Goal: Task Accomplishment & Management: Use online tool/utility

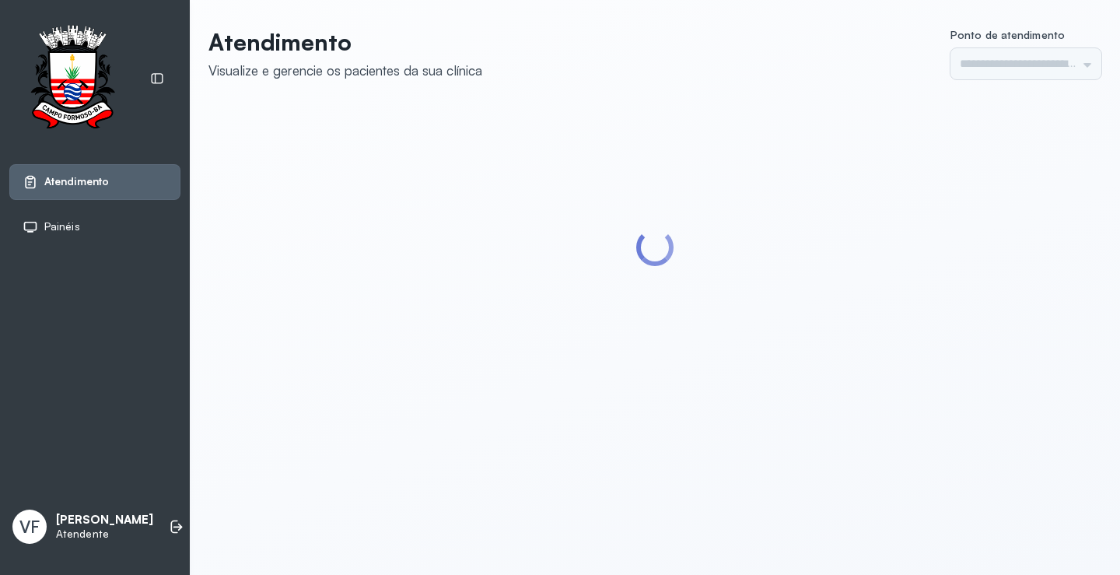
type input "*********"
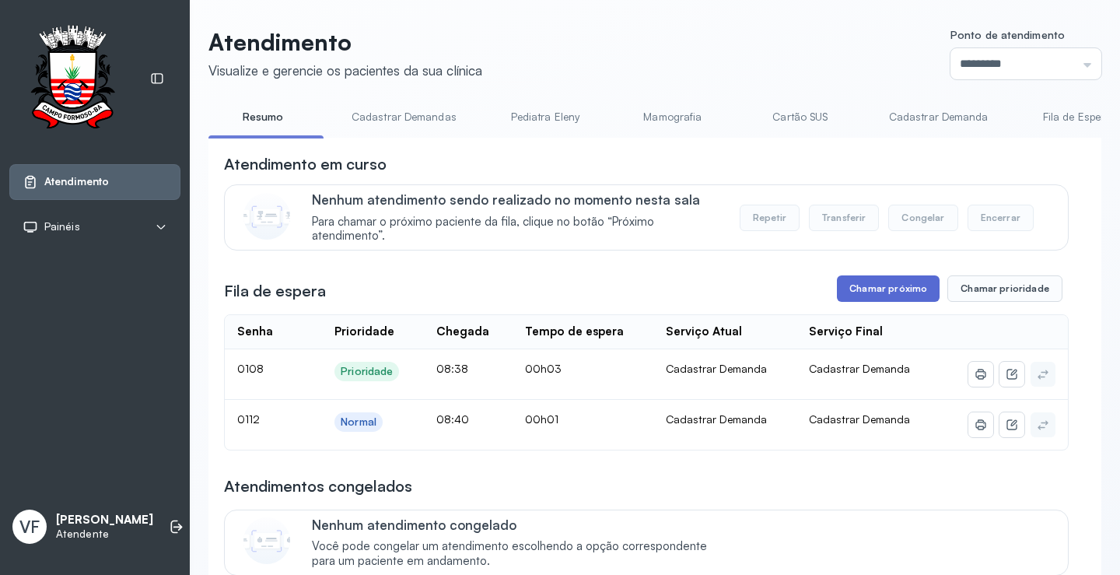
click at [876, 288] on button "Chamar próximo" at bounding box center [888, 288] width 103 height 26
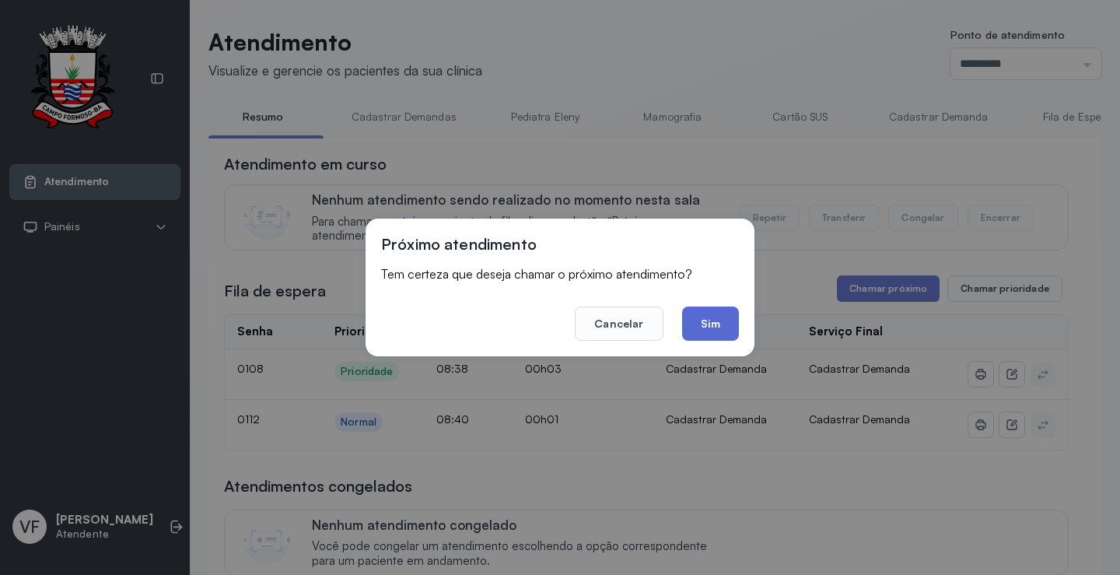
click at [712, 325] on button "Sim" at bounding box center [710, 323] width 57 height 34
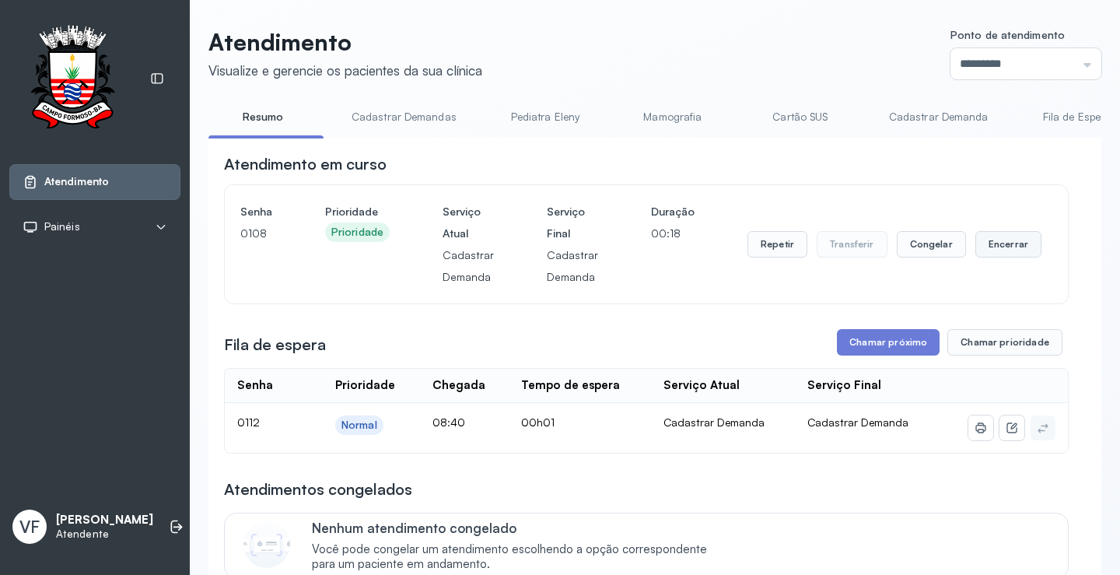
click at [998, 244] on button "Encerrar" at bounding box center [1008, 244] width 66 height 26
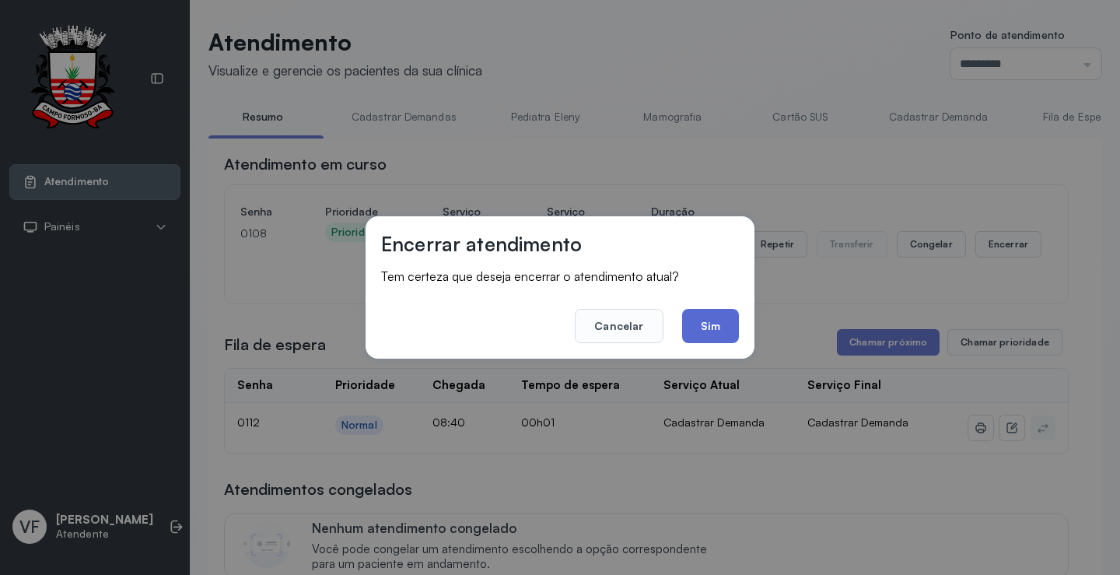
click at [712, 323] on button "Sim" at bounding box center [710, 326] width 57 height 34
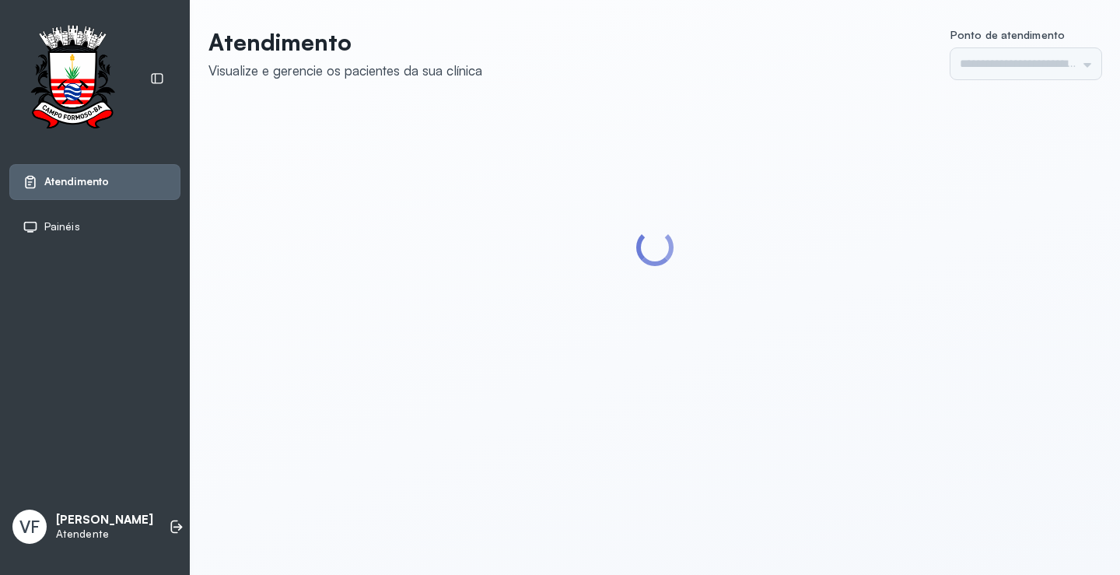
type input "*********"
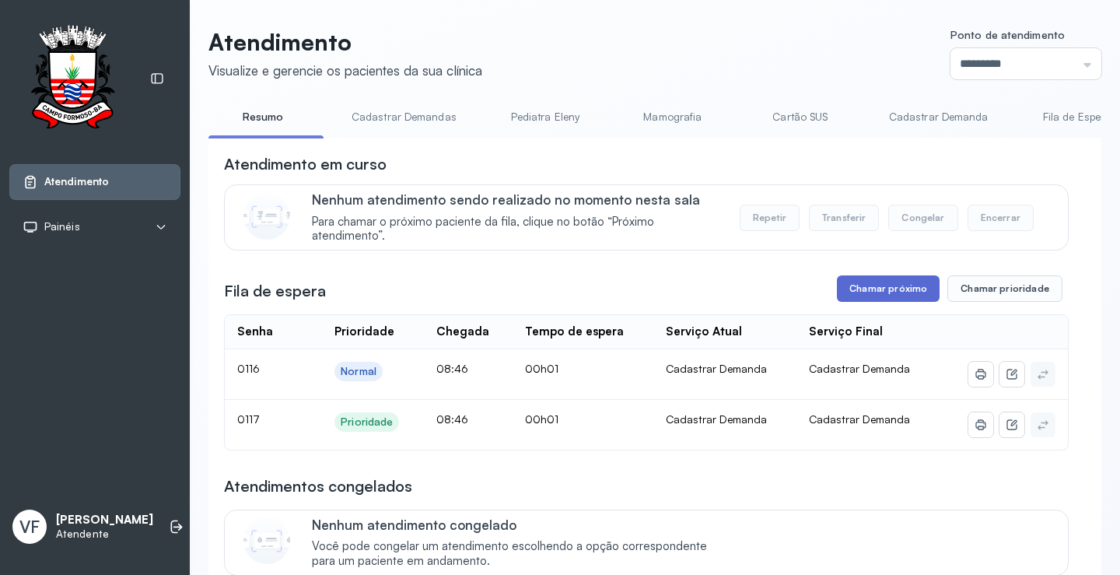
click at [886, 296] on button "Chamar próximo" at bounding box center [888, 288] width 103 height 26
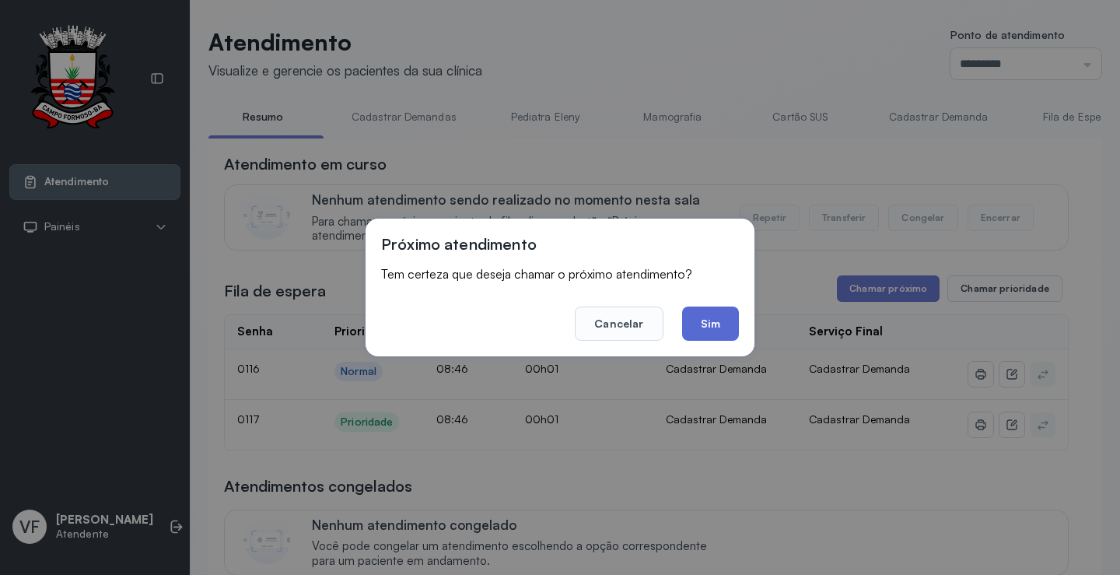
click at [709, 323] on button "Sim" at bounding box center [710, 323] width 57 height 34
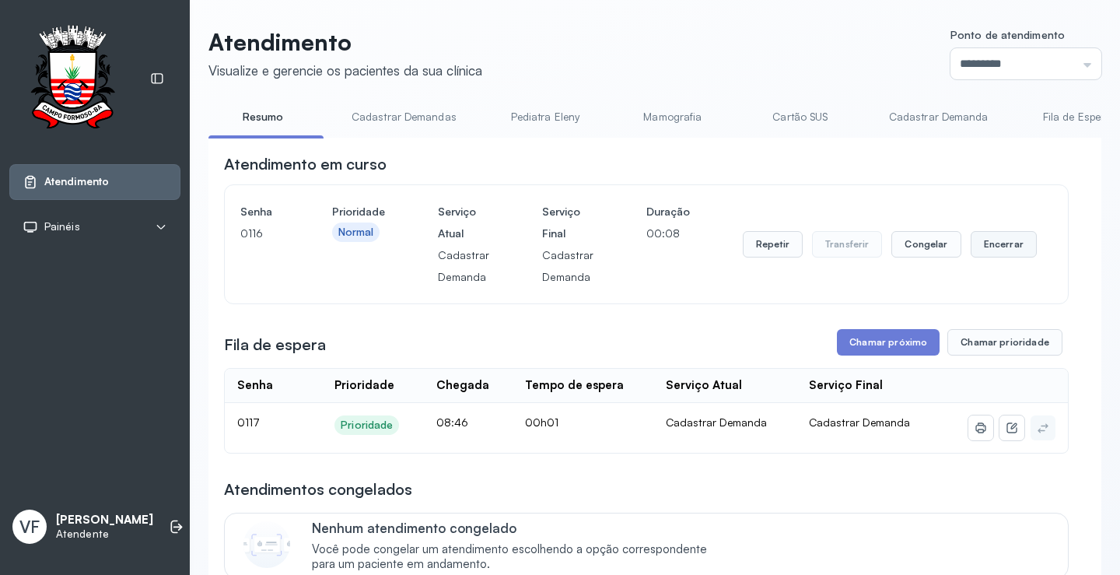
click at [992, 243] on button "Encerrar" at bounding box center [1004, 244] width 66 height 26
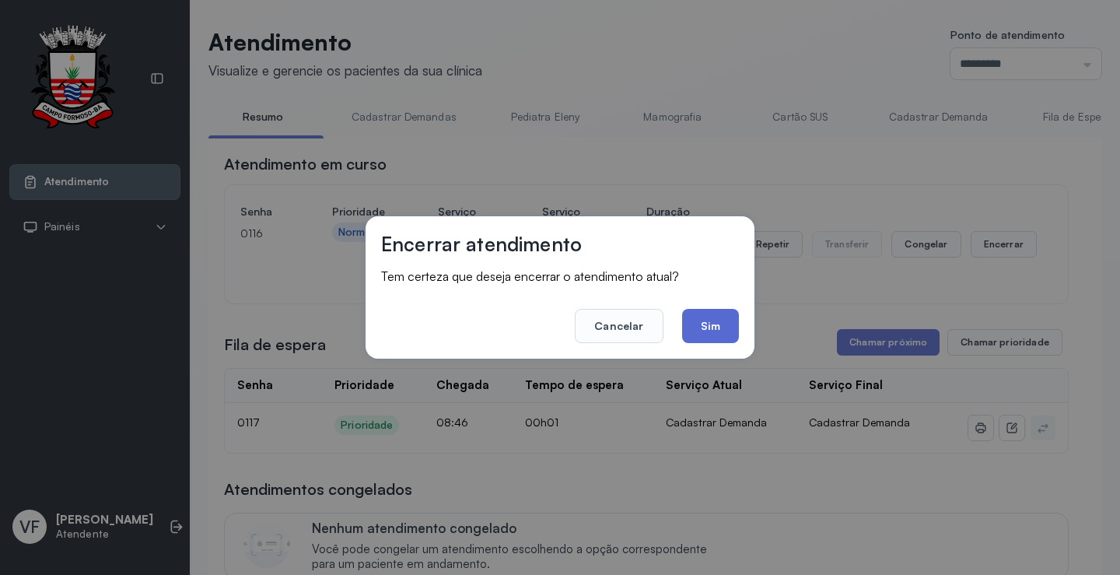
click at [704, 318] on button "Sim" at bounding box center [710, 326] width 57 height 34
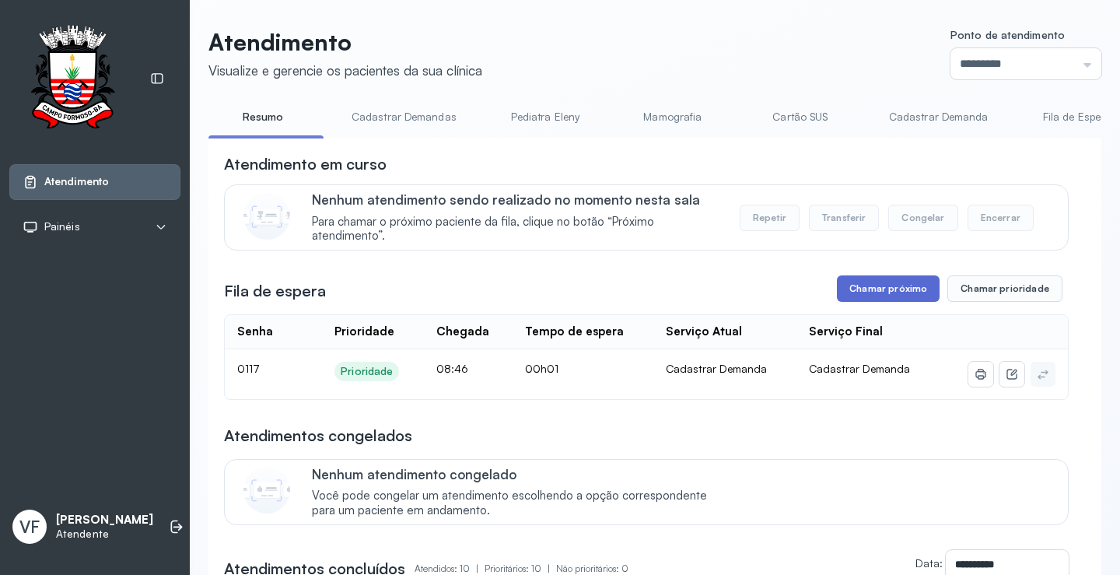
click at [891, 289] on button "Chamar próximo" at bounding box center [888, 288] width 103 height 26
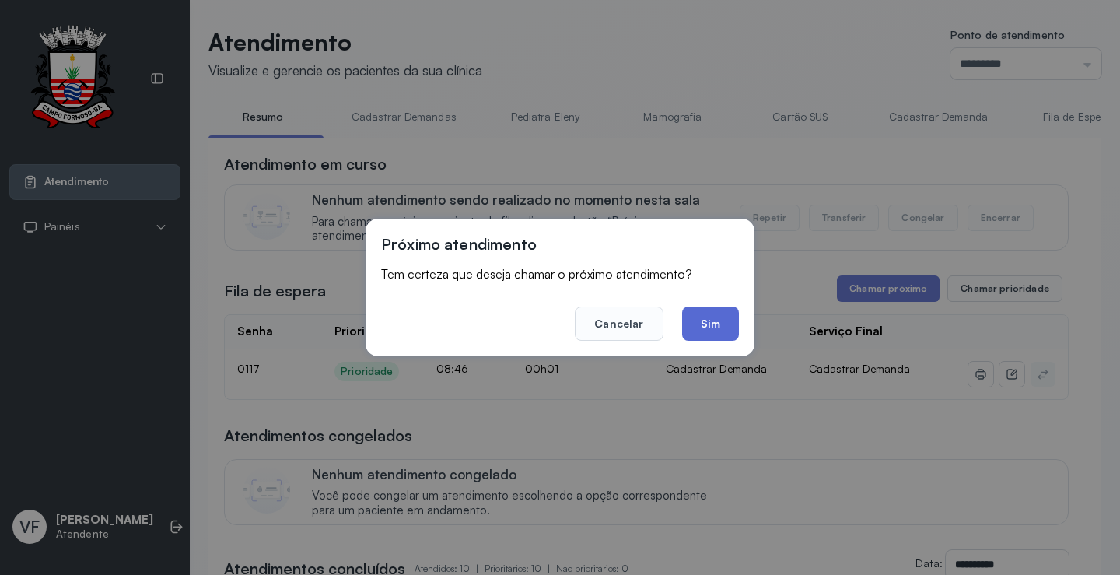
click at [694, 316] on button "Sim" at bounding box center [710, 323] width 57 height 34
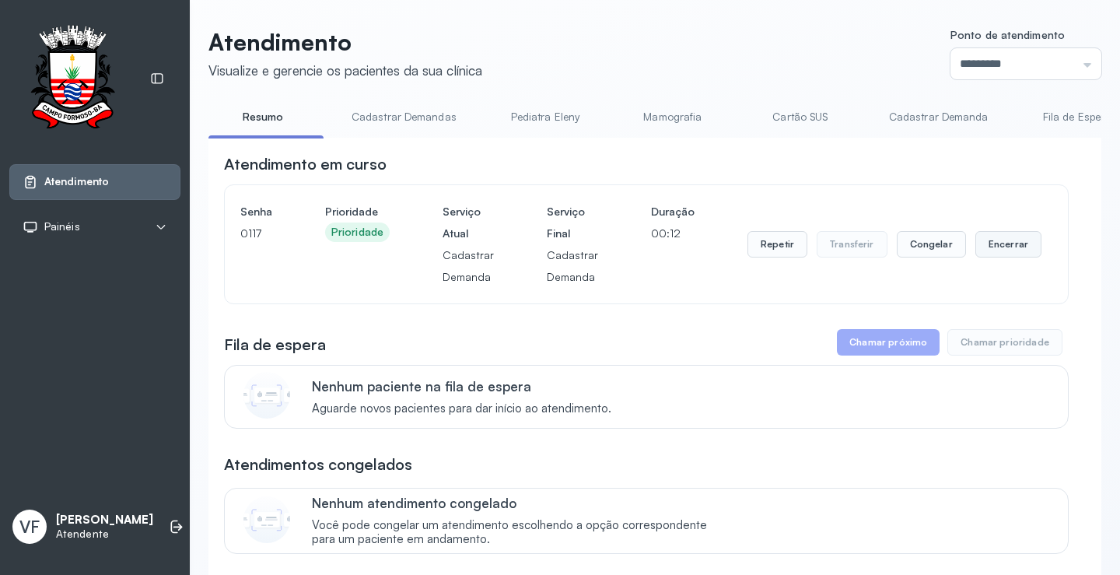
click at [997, 244] on button "Encerrar" at bounding box center [1008, 244] width 66 height 26
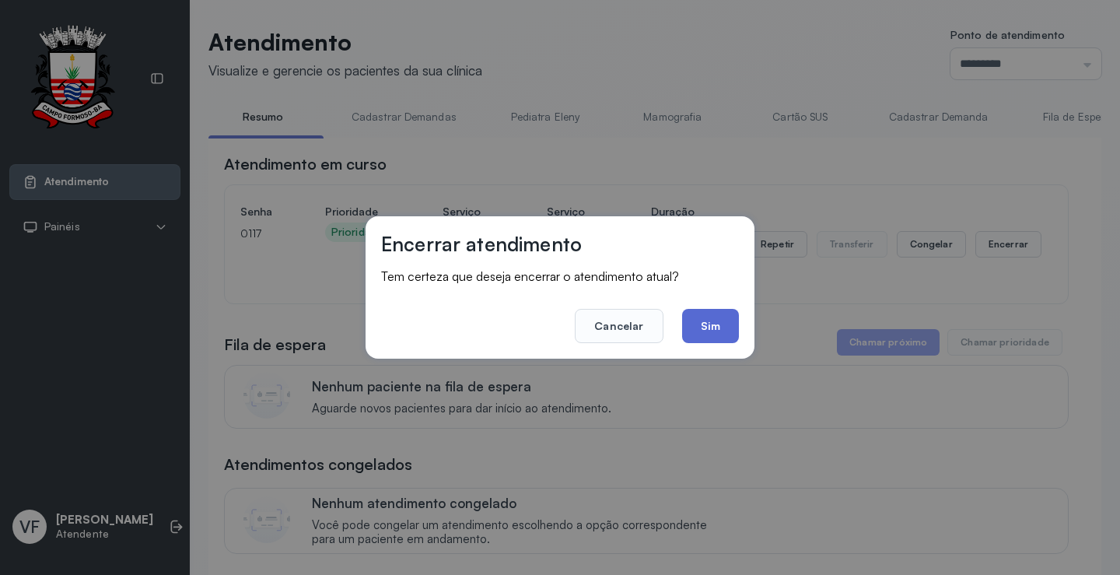
click at [709, 320] on button "Sim" at bounding box center [710, 326] width 57 height 34
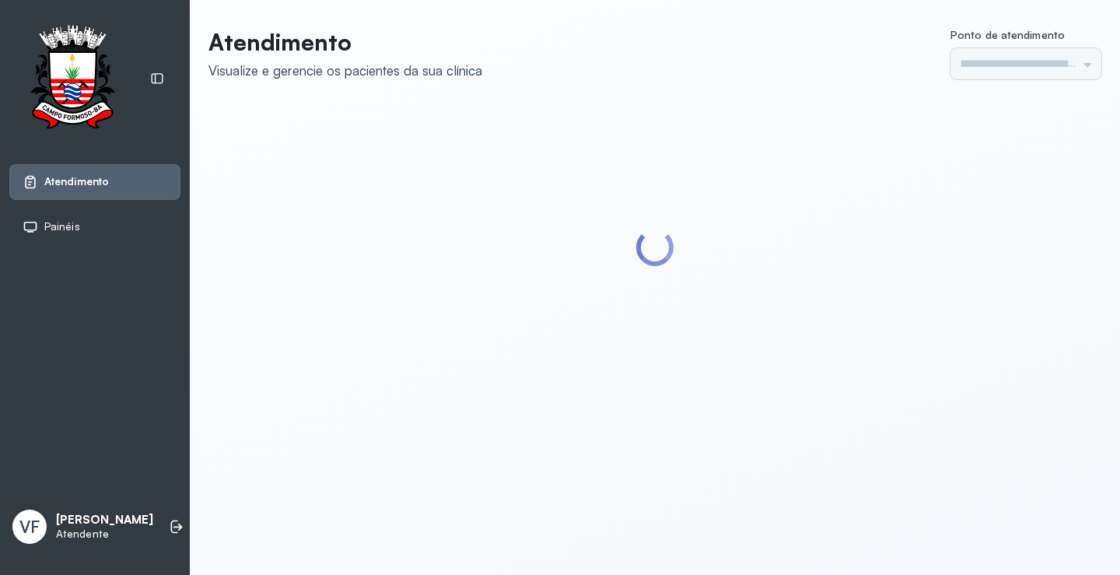
type input "*********"
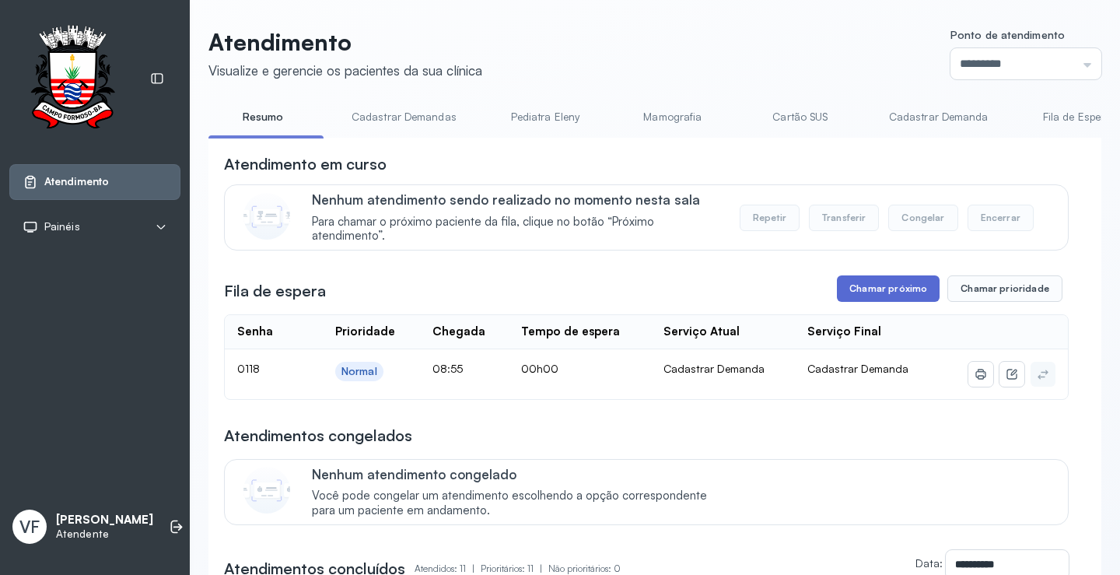
click at [873, 284] on button "Chamar próximo" at bounding box center [888, 288] width 103 height 26
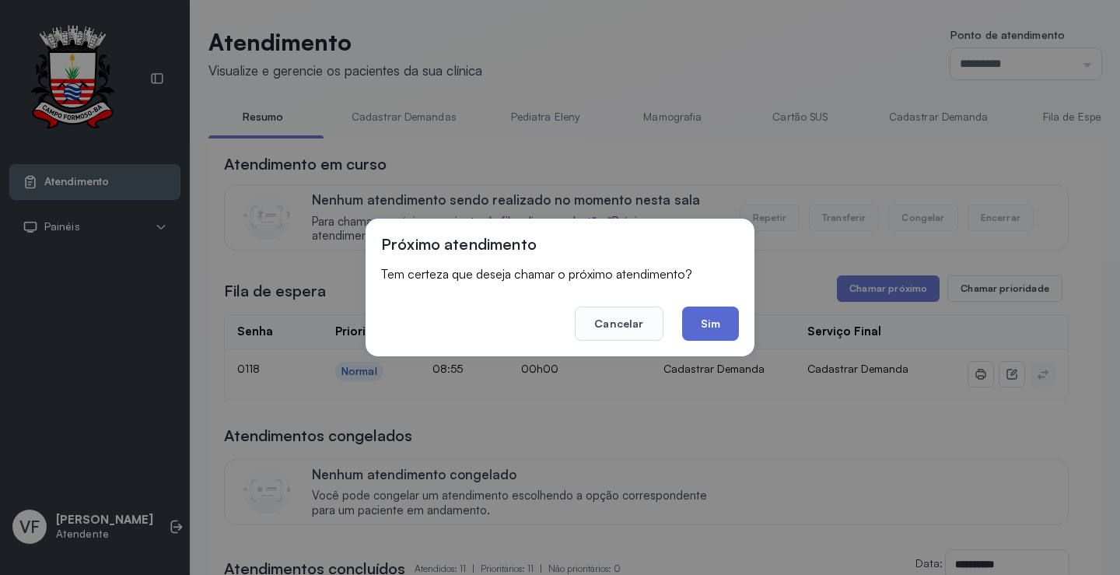
click at [697, 317] on button "Sim" at bounding box center [710, 323] width 57 height 34
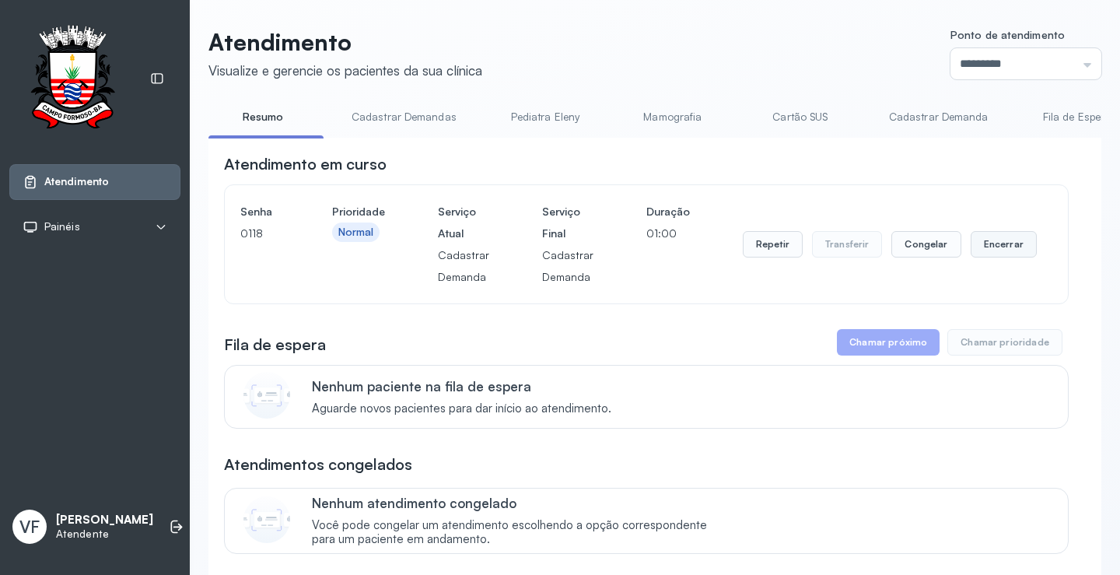
click at [989, 243] on button "Encerrar" at bounding box center [1004, 244] width 66 height 26
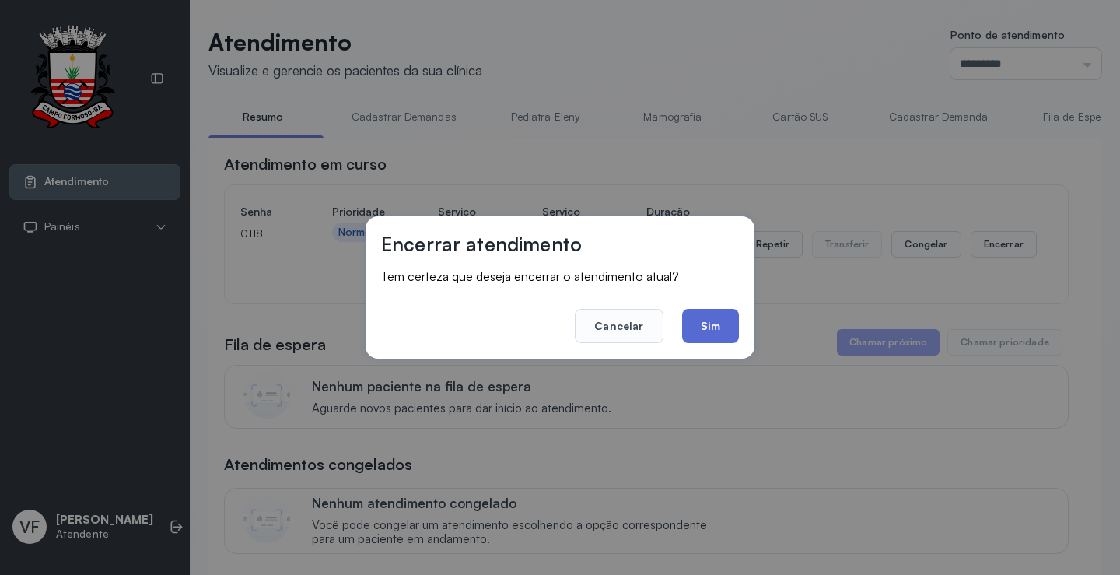
click at [717, 329] on button "Sim" at bounding box center [710, 326] width 57 height 34
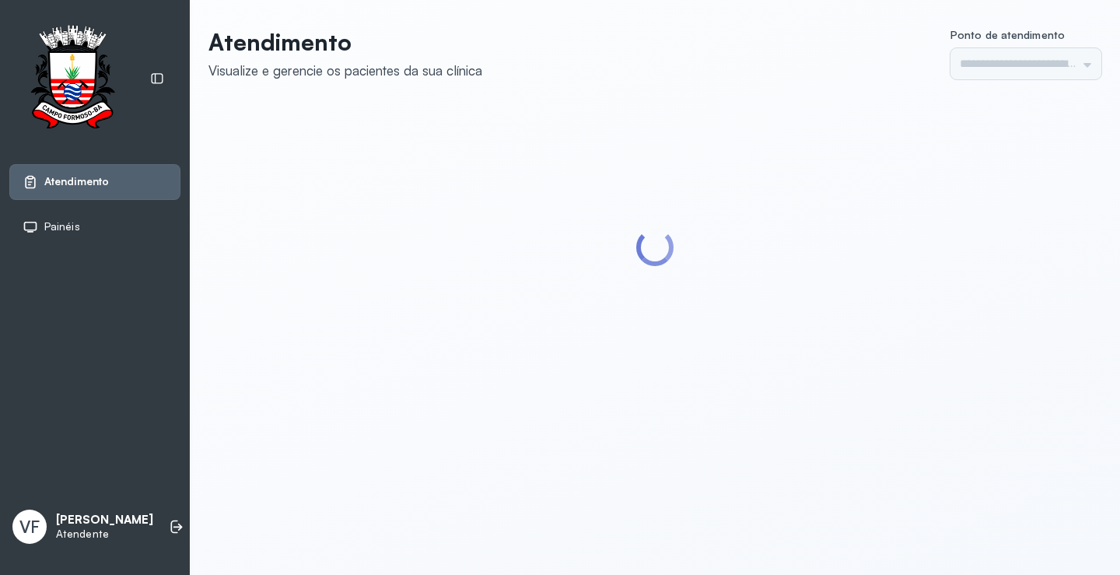
type input "*********"
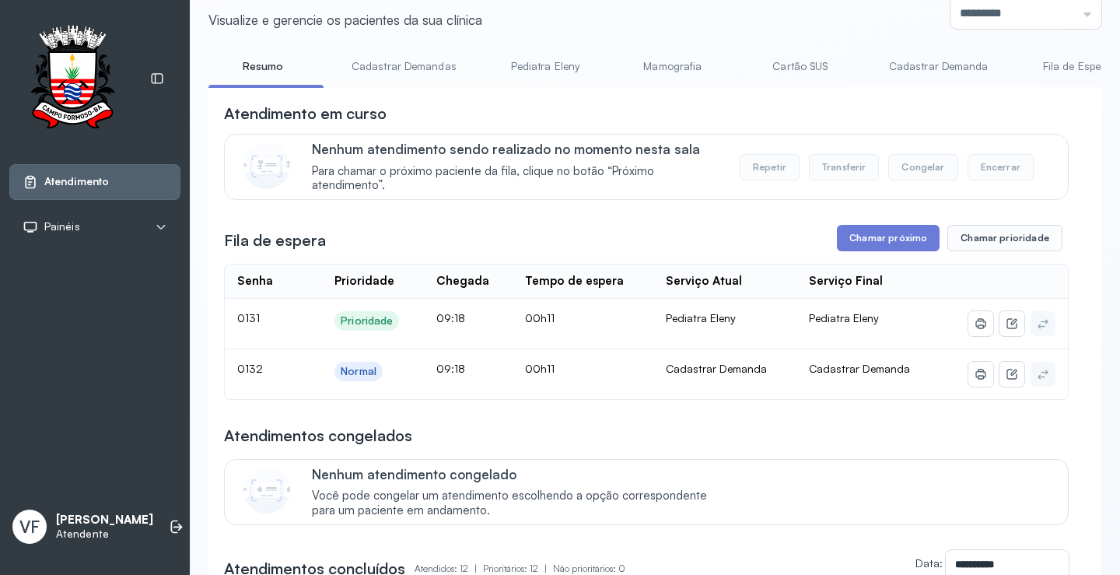
scroll to position [78, 0]
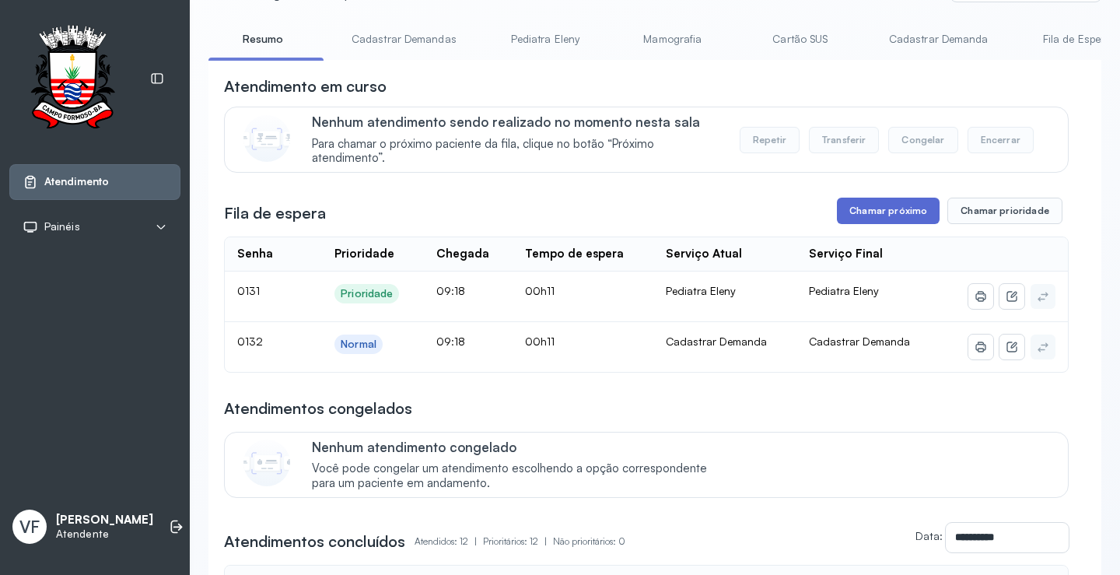
click at [890, 212] on button "Chamar próximo" at bounding box center [888, 211] width 103 height 26
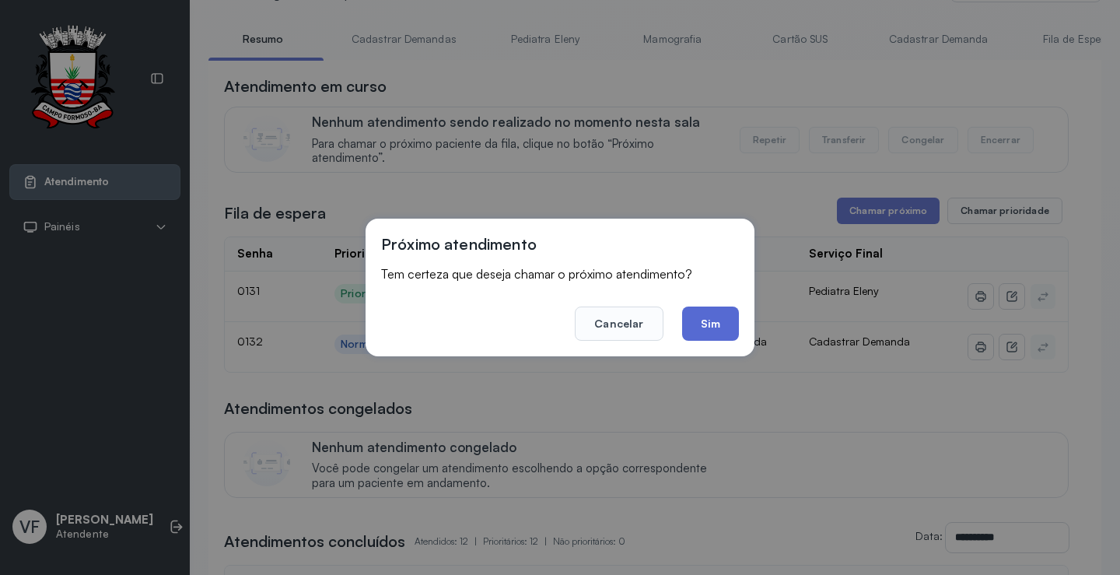
click at [721, 322] on button "Sim" at bounding box center [710, 323] width 57 height 34
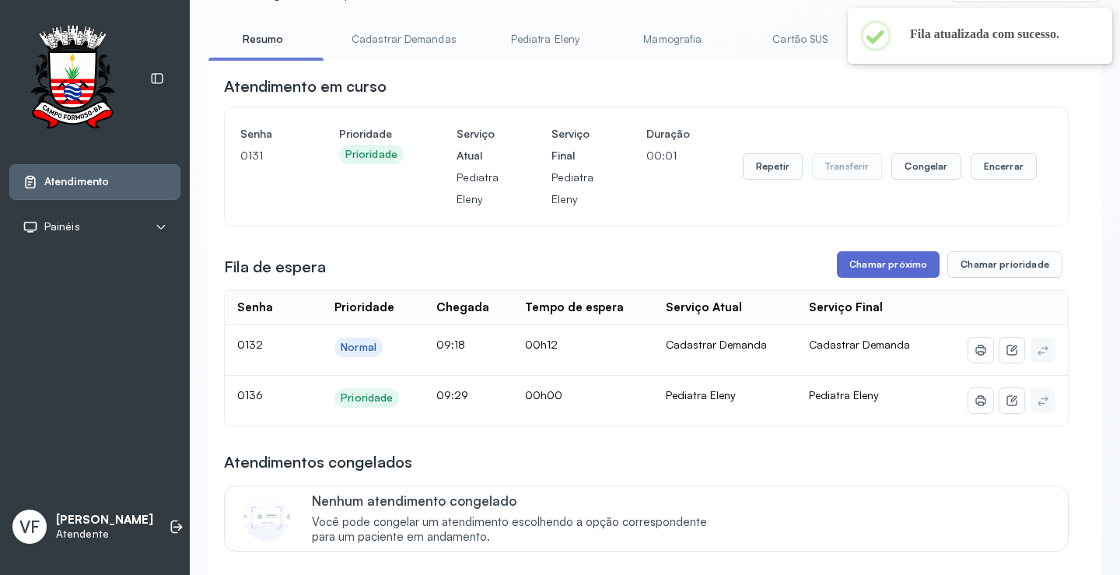
click at [872, 258] on button "Chamar próximo" at bounding box center [888, 264] width 103 height 26
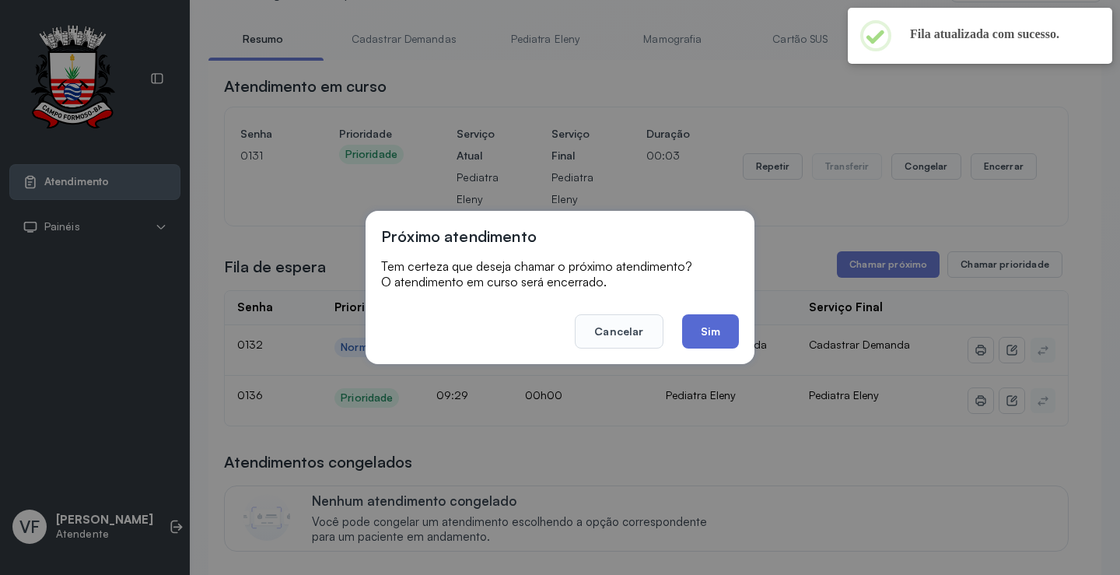
click at [698, 330] on button "Sim" at bounding box center [710, 331] width 57 height 34
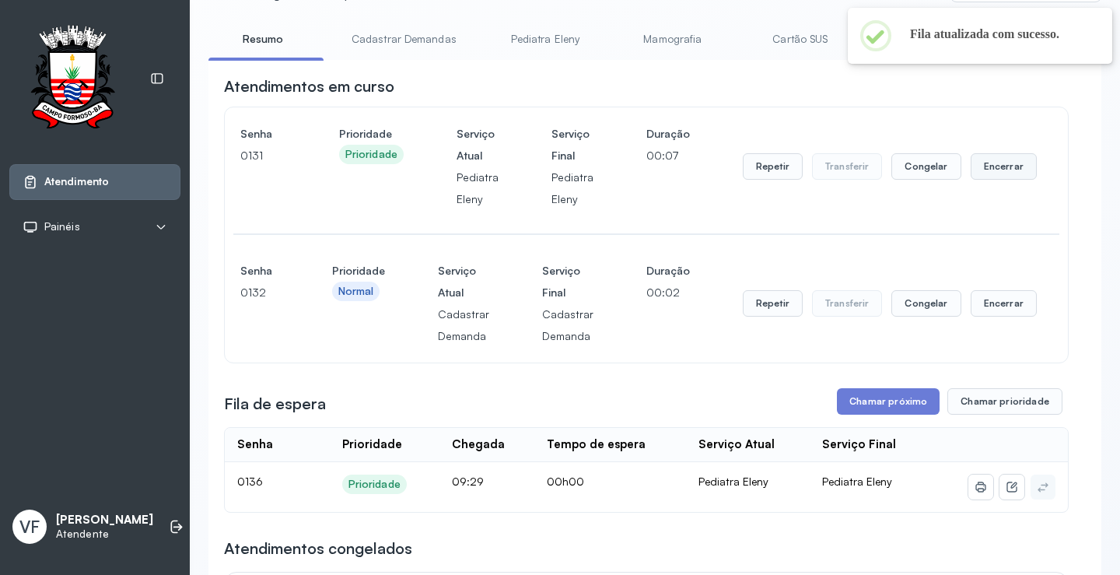
click at [993, 162] on button "Encerrar" at bounding box center [1004, 166] width 66 height 26
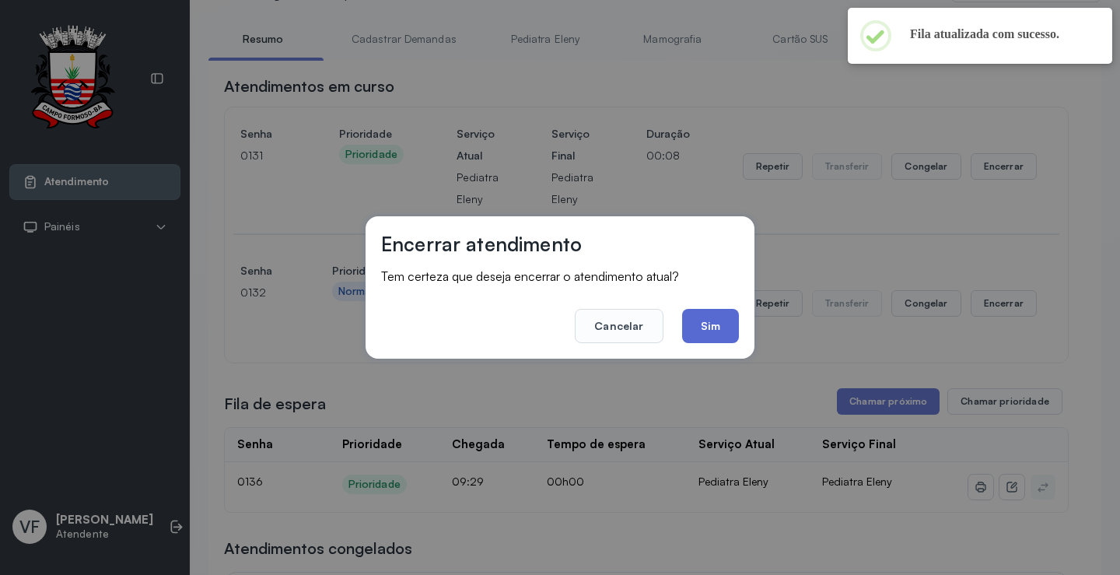
click at [711, 323] on button "Sim" at bounding box center [710, 326] width 57 height 34
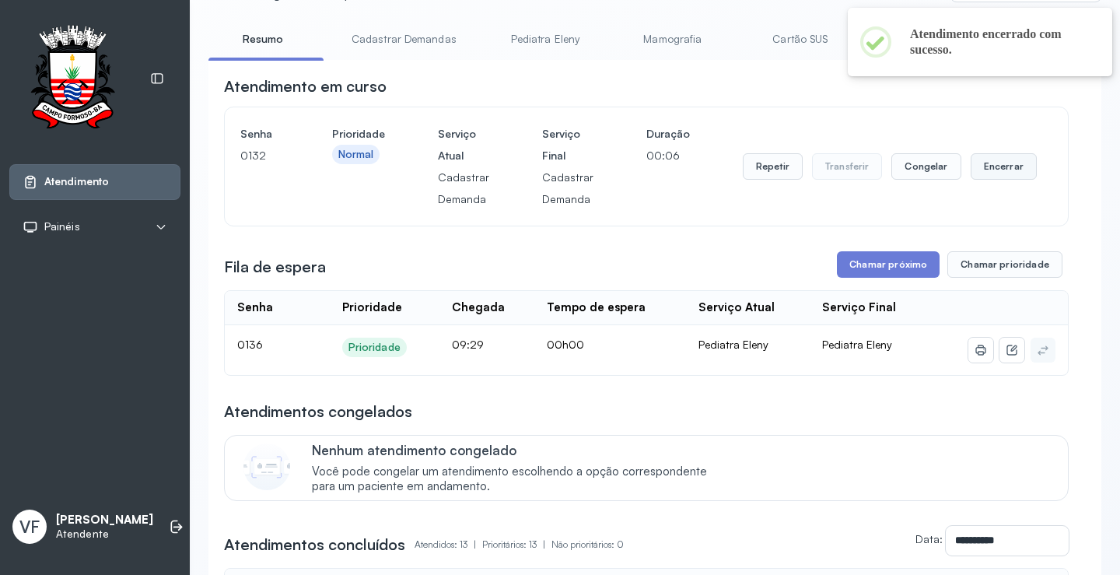
click at [982, 163] on button "Encerrar" at bounding box center [1004, 166] width 66 height 26
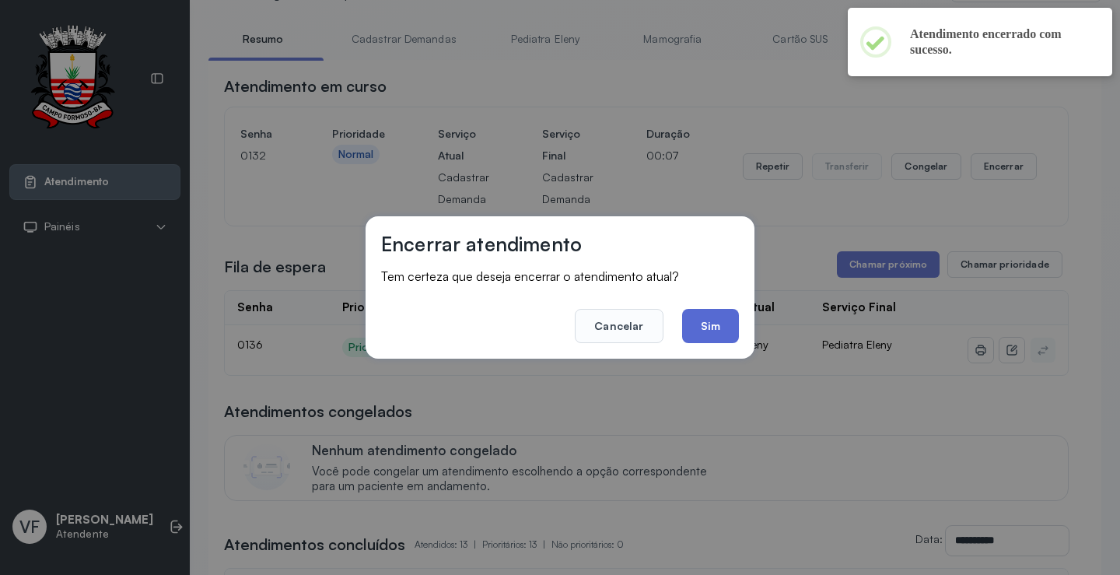
click at [709, 327] on button "Sim" at bounding box center [710, 326] width 57 height 34
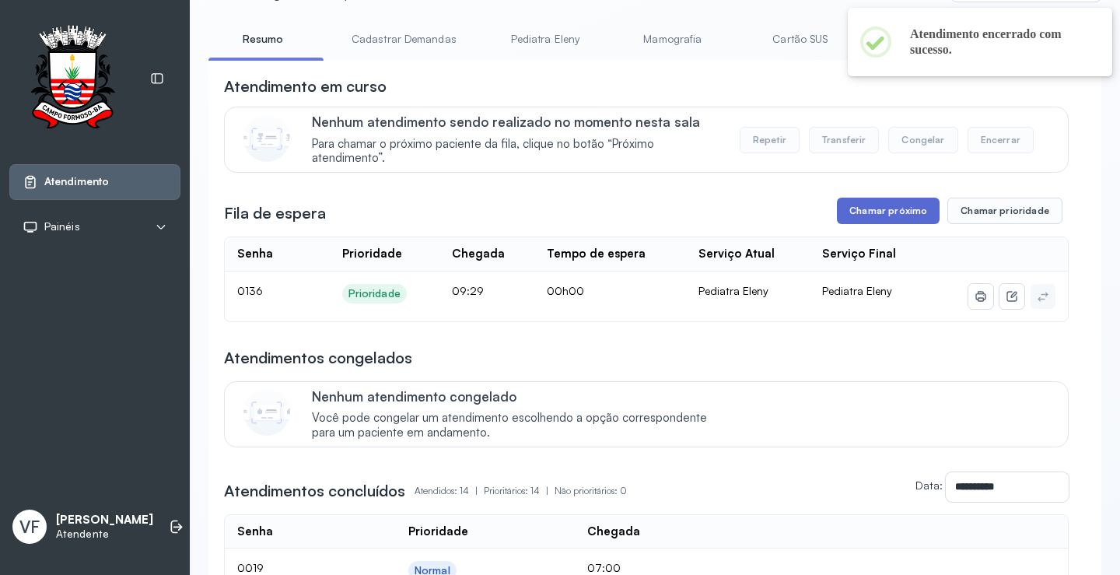
click at [856, 208] on button "Chamar próximo" at bounding box center [888, 211] width 103 height 26
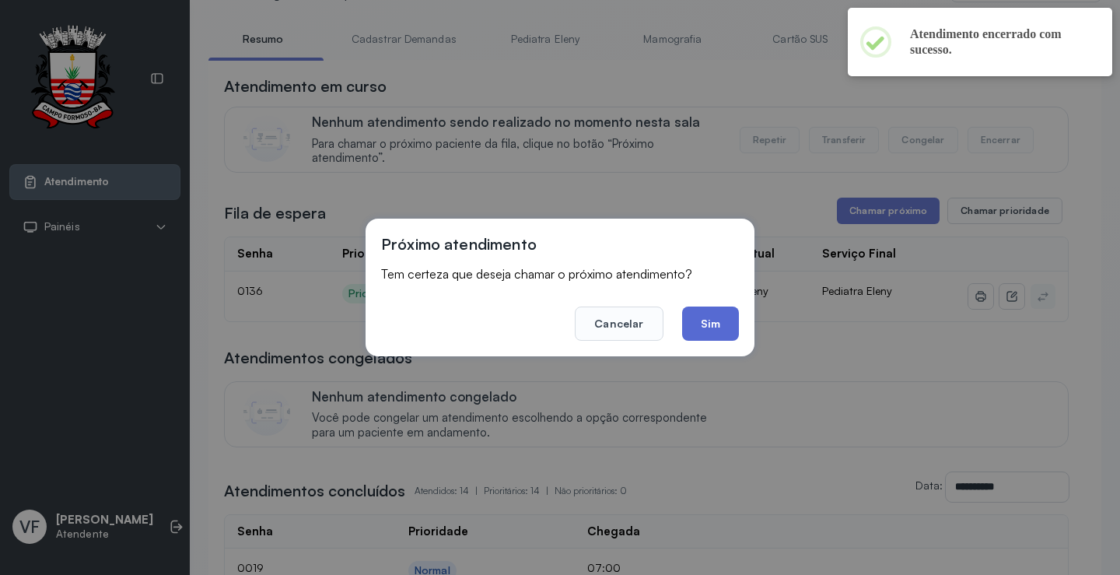
click at [709, 322] on button "Sim" at bounding box center [710, 323] width 57 height 34
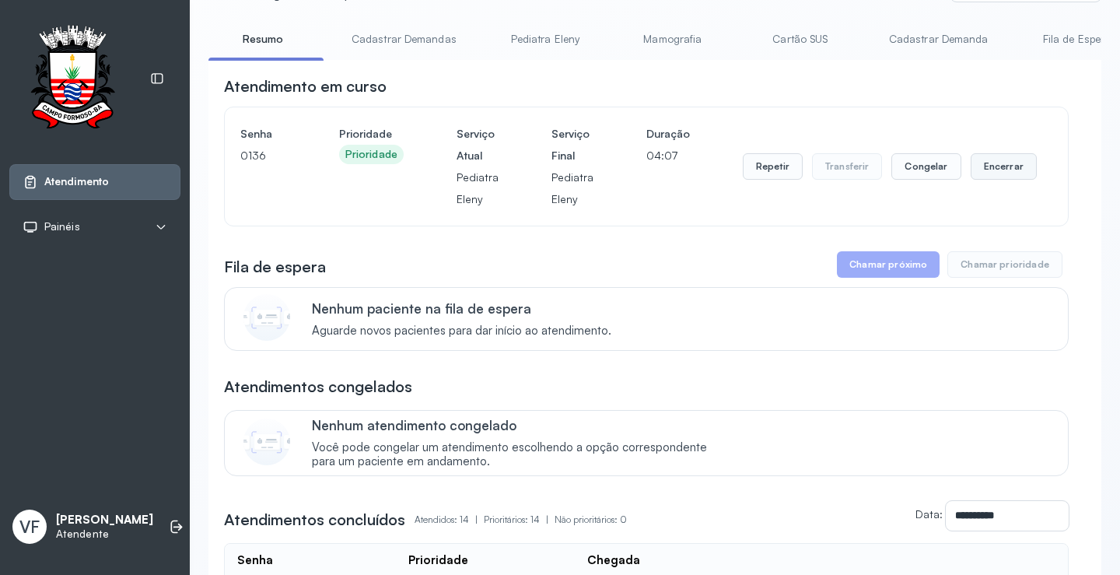
click at [987, 168] on button "Encerrar" at bounding box center [1004, 166] width 66 height 26
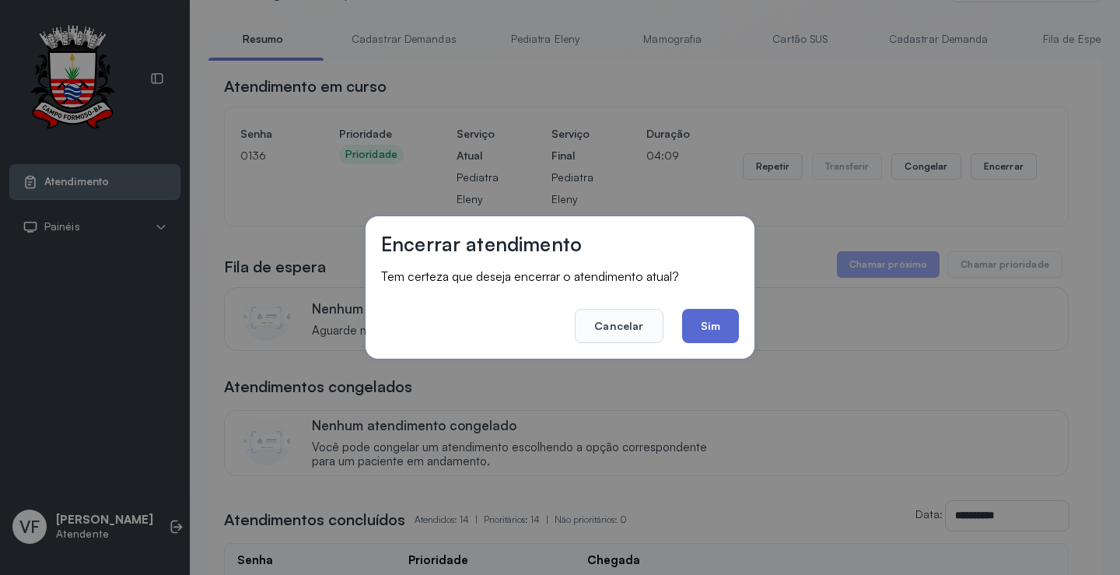
click at [711, 318] on button "Sim" at bounding box center [710, 326] width 57 height 34
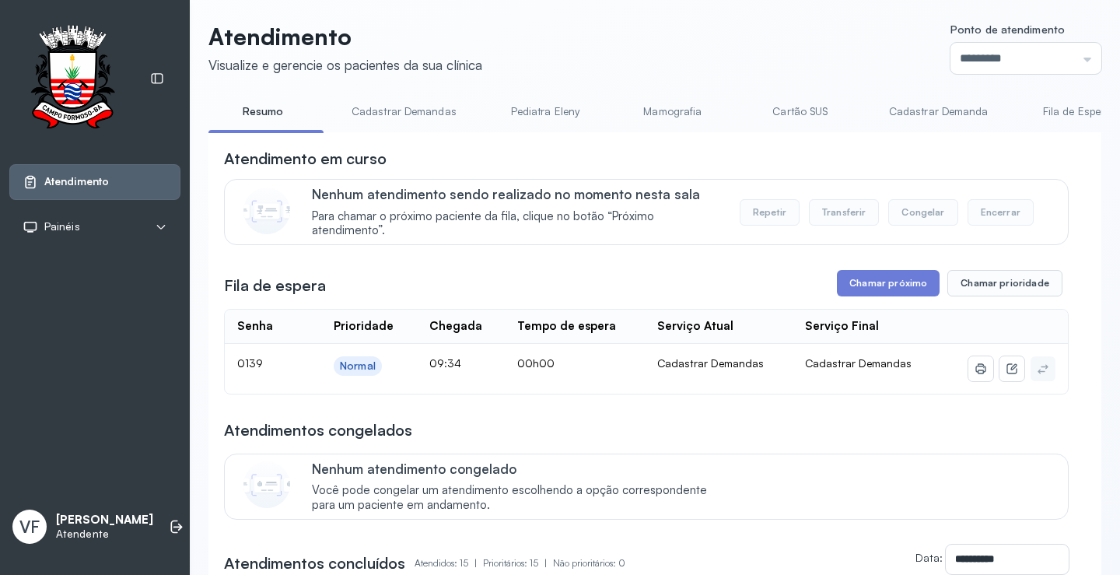
scroll to position [0, 0]
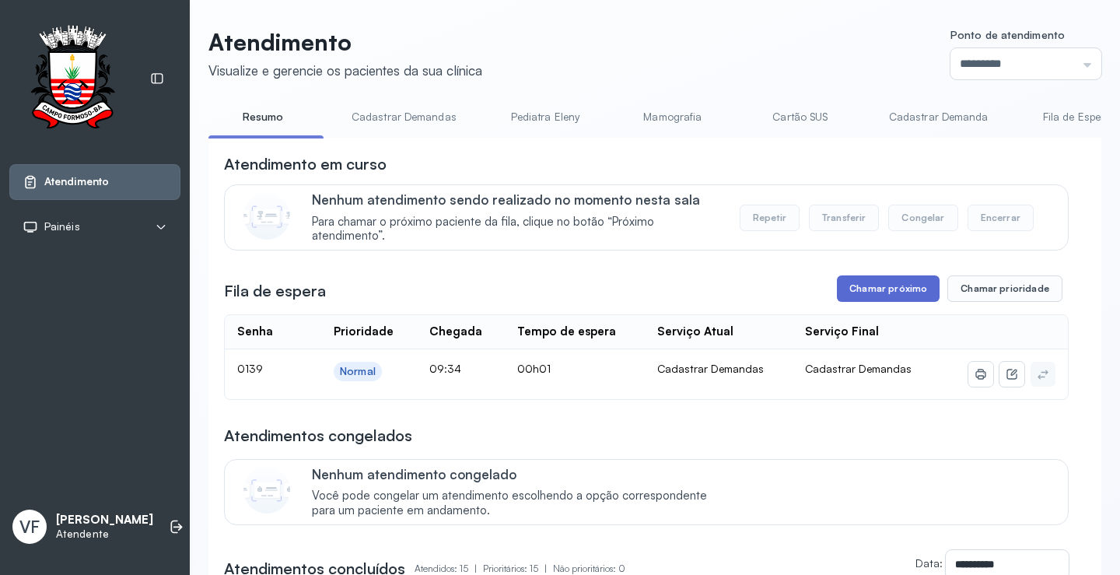
click at [877, 289] on button "Chamar próximo" at bounding box center [888, 288] width 103 height 26
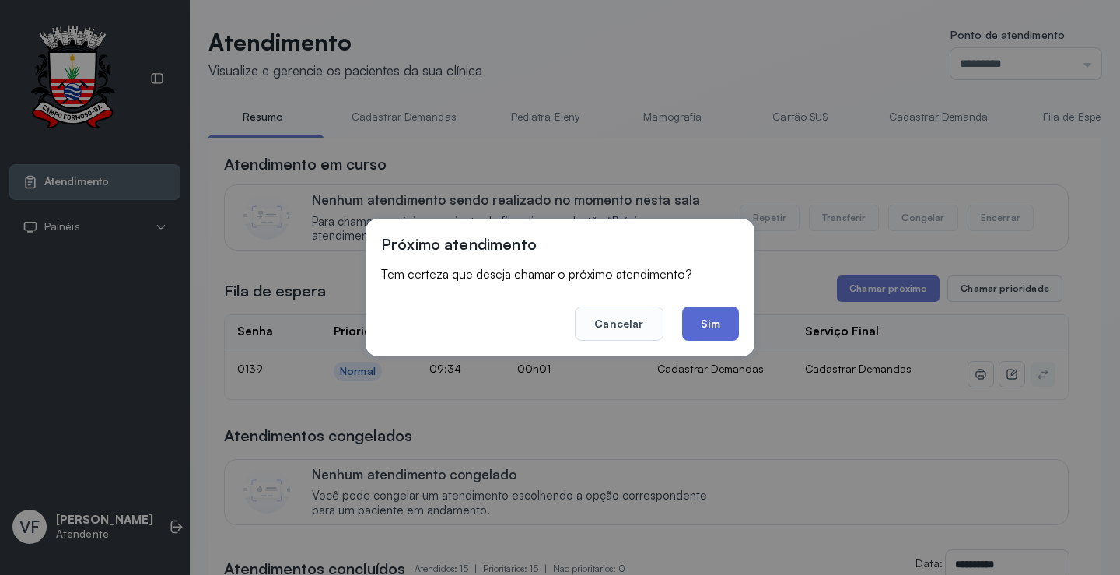
click at [701, 317] on button "Sim" at bounding box center [710, 323] width 57 height 34
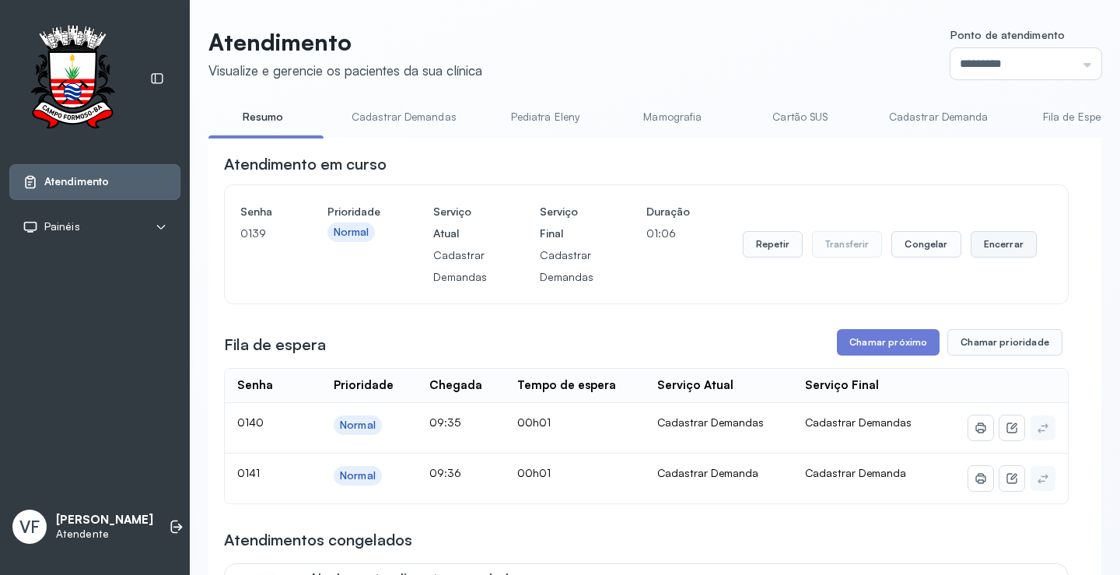
click at [1007, 241] on button "Encerrar" at bounding box center [1004, 244] width 66 height 26
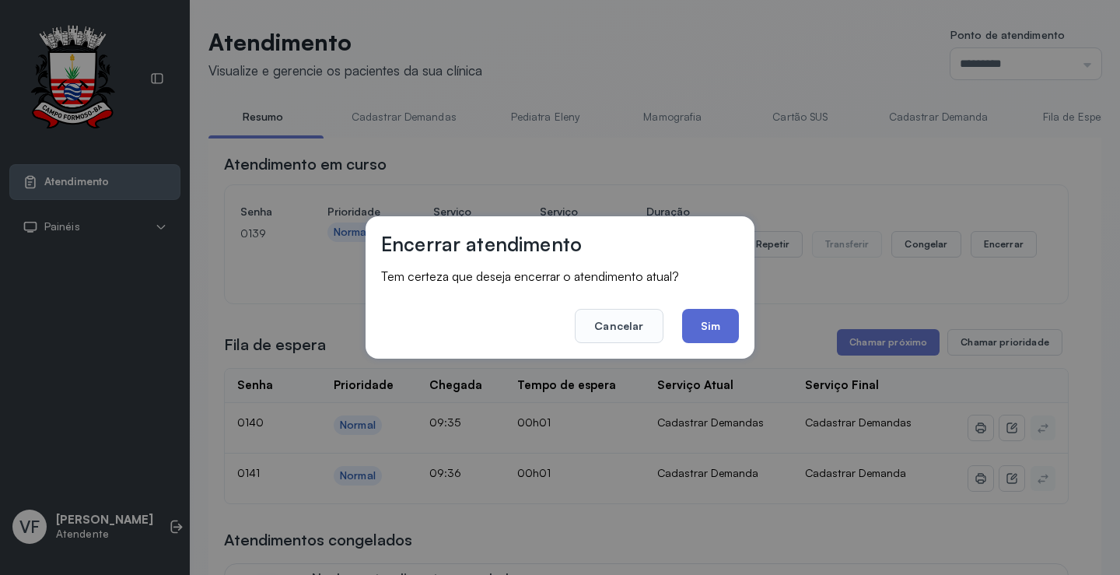
click at [708, 320] on button "Sim" at bounding box center [710, 326] width 57 height 34
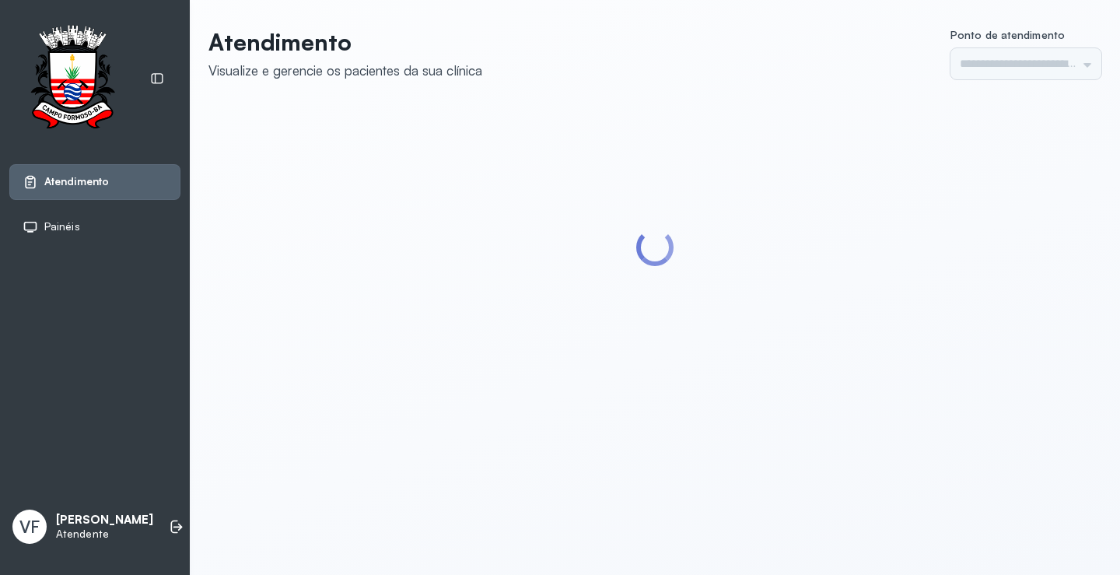
type input "*********"
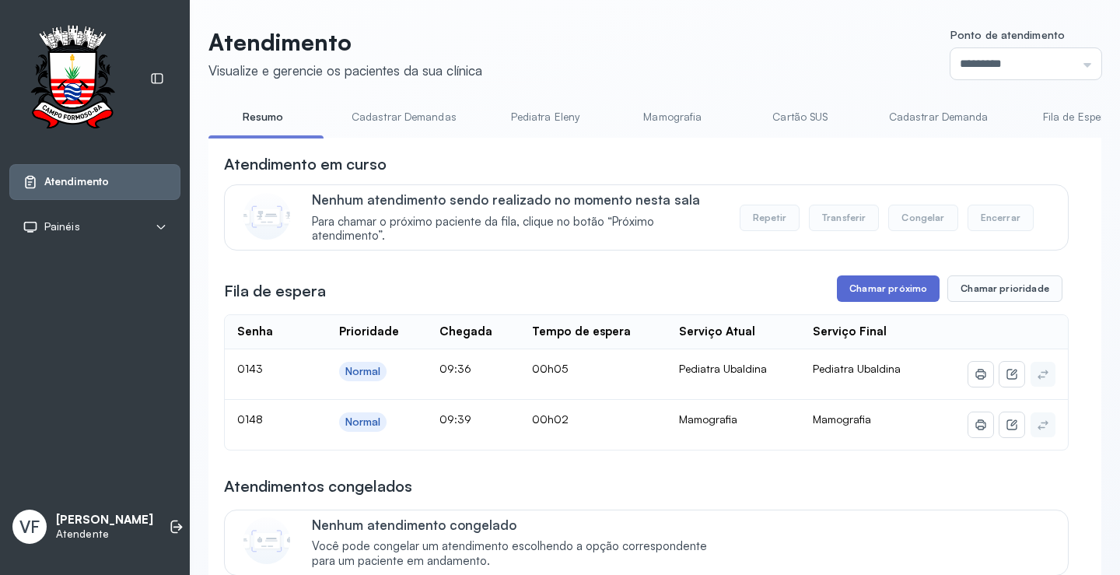
click at [853, 284] on button "Chamar próximo" at bounding box center [888, 288] width 103 height 26
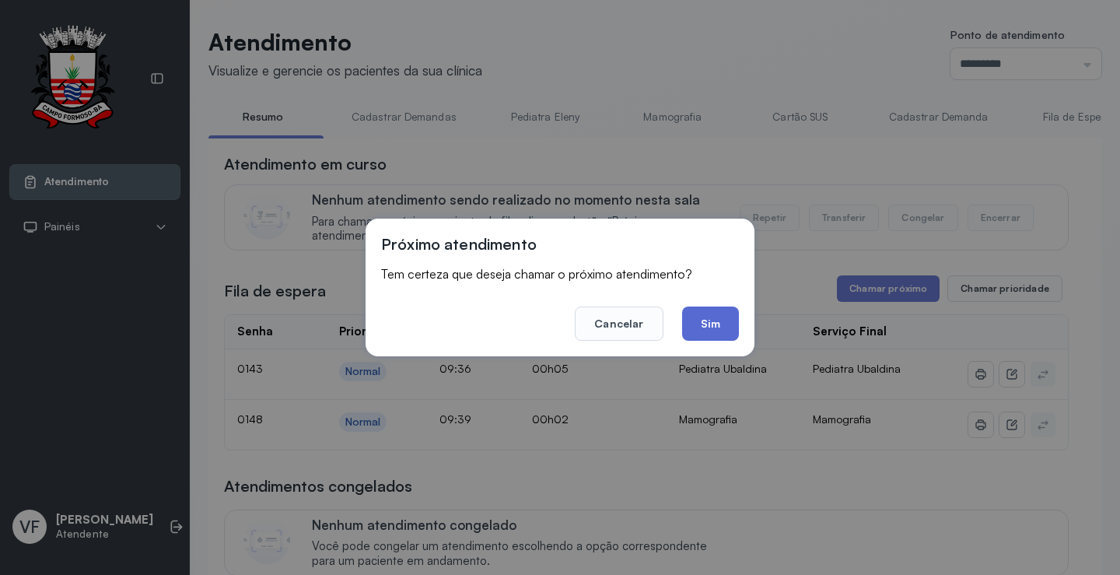
click at [712, 322] on button "Sim" at bounding box center [710, 323] width 57 height 34
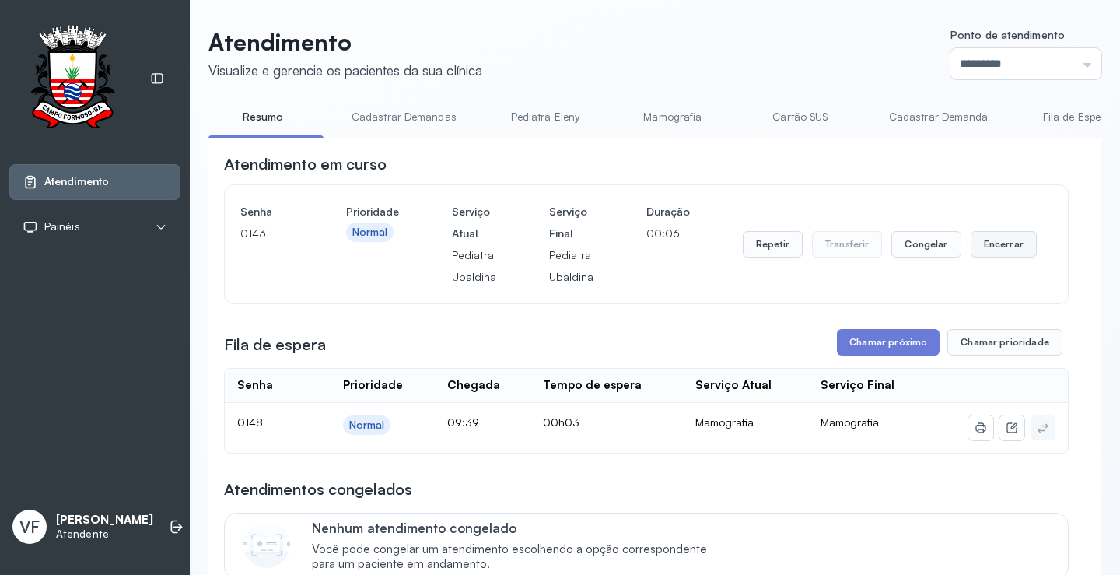
click at [1001, 247] on button "Encerrar" at bounding box center [1004, 244] width 66 height 26
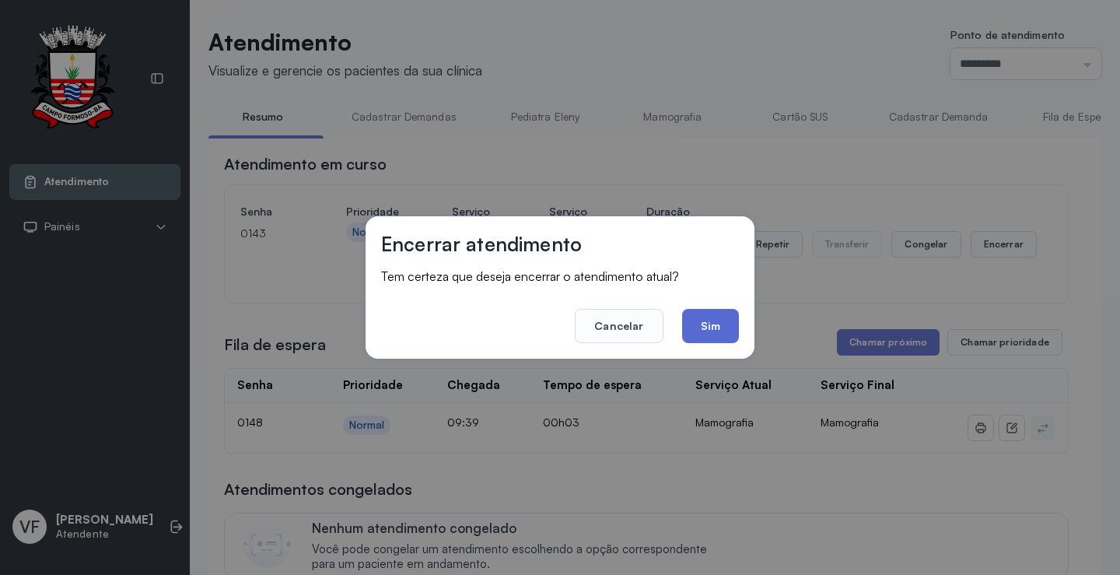
click at [719, 319] on button "Sim" at bounding box center [710, 326] width 57 height 34
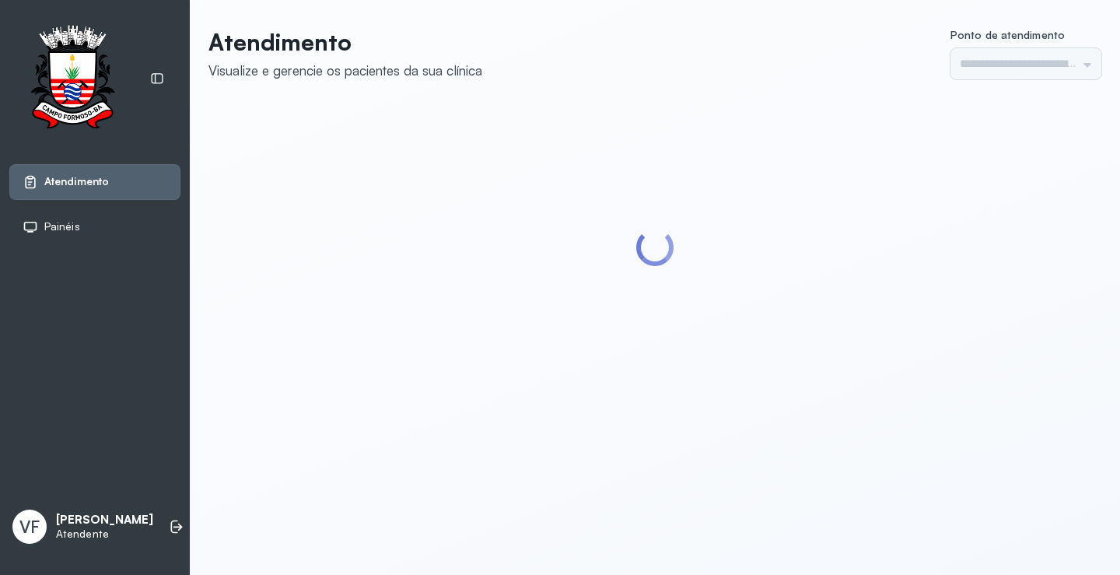
type input "*********"
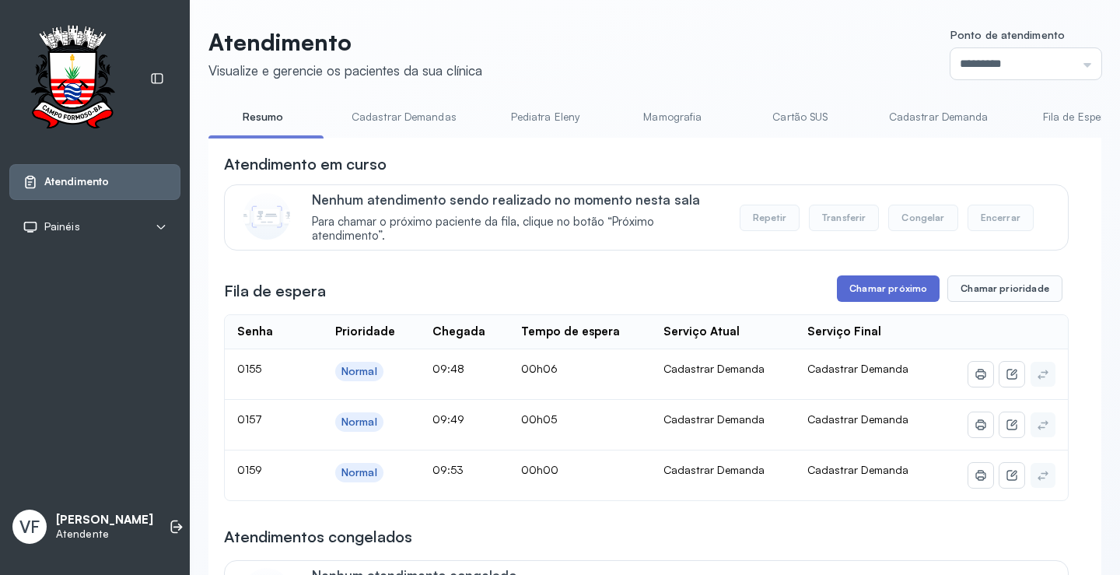
click at [890, 279] on button "Chamar próximo" at bounding box center [888, 288] width 103 height 26
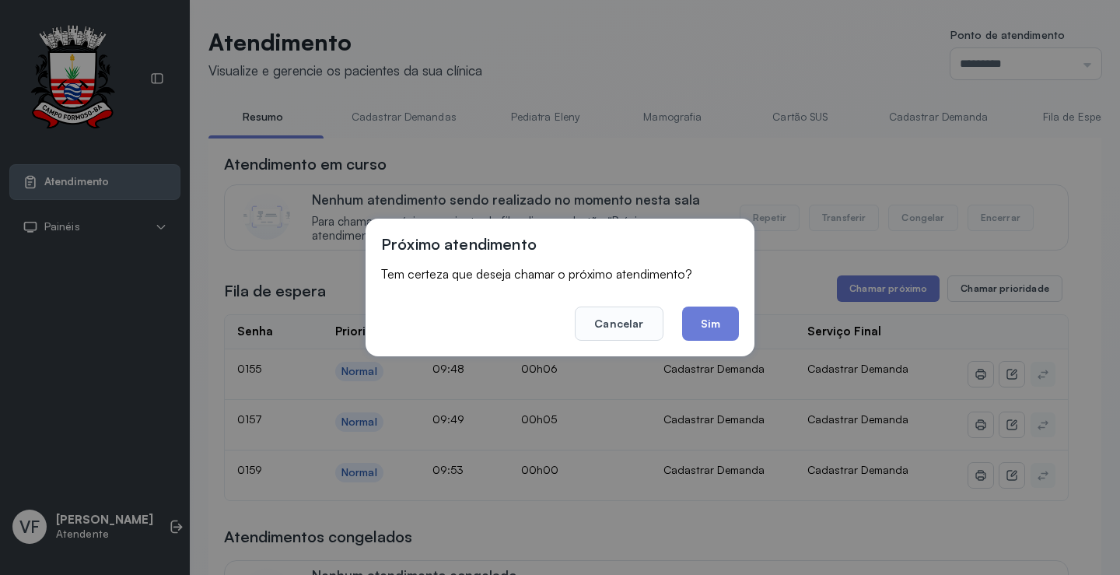
click at [695, 317] on button "Sim" at bounding box center [710, 323] width 57 height 34
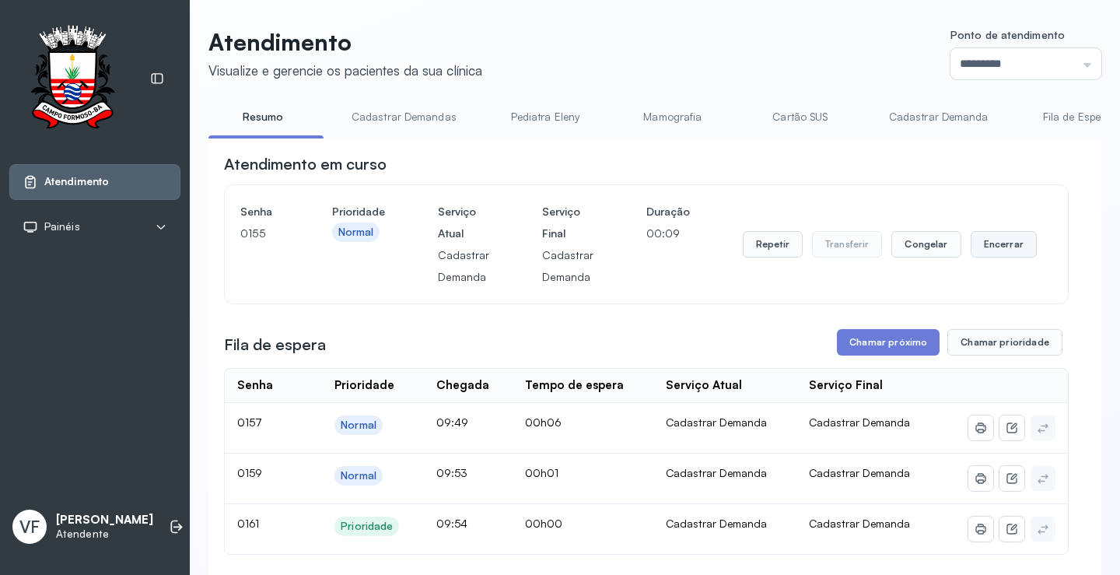
click at [993, 243] on button "Encerrar" at bounding box center [1004, 244] width 66 height 26
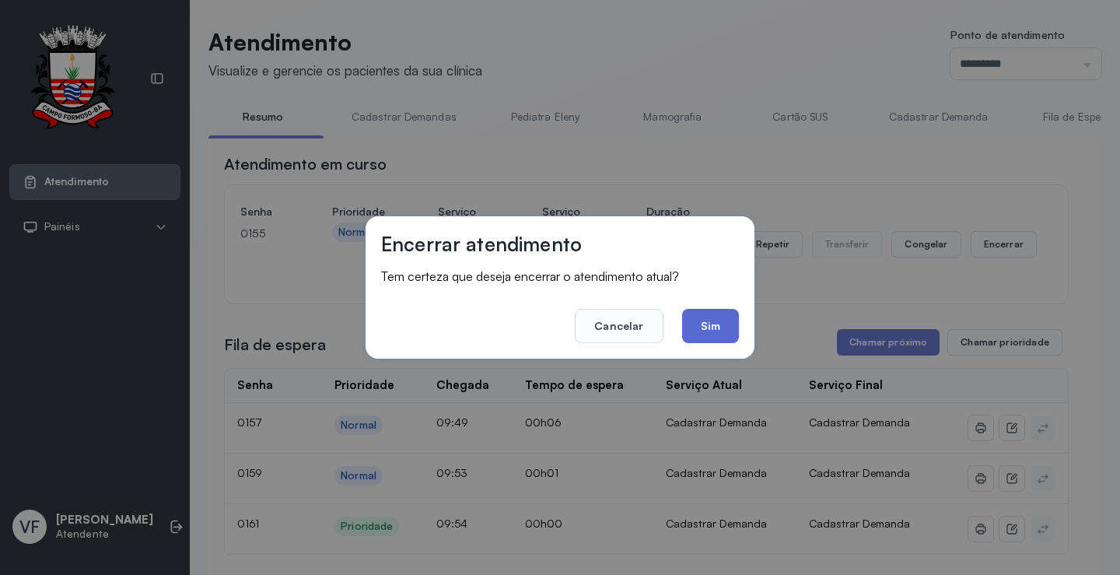
click at [716, 331] on button "Sim" at bounding box center [710, 326] width 57 height 34
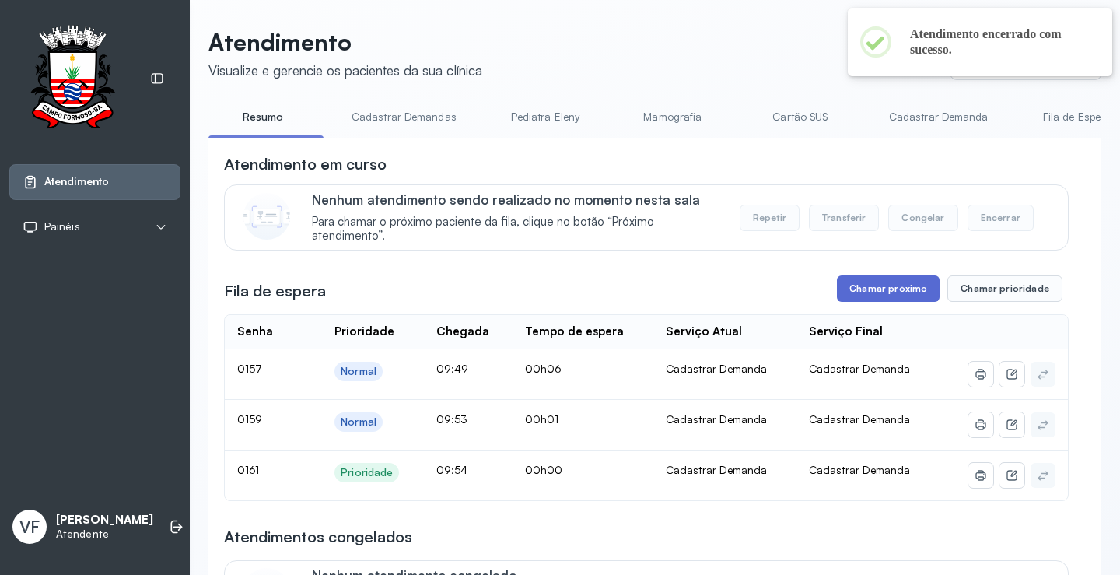
click at [891, 288] on button "Chamar próximo" at bounding box center [888, 288] width 103 height 26
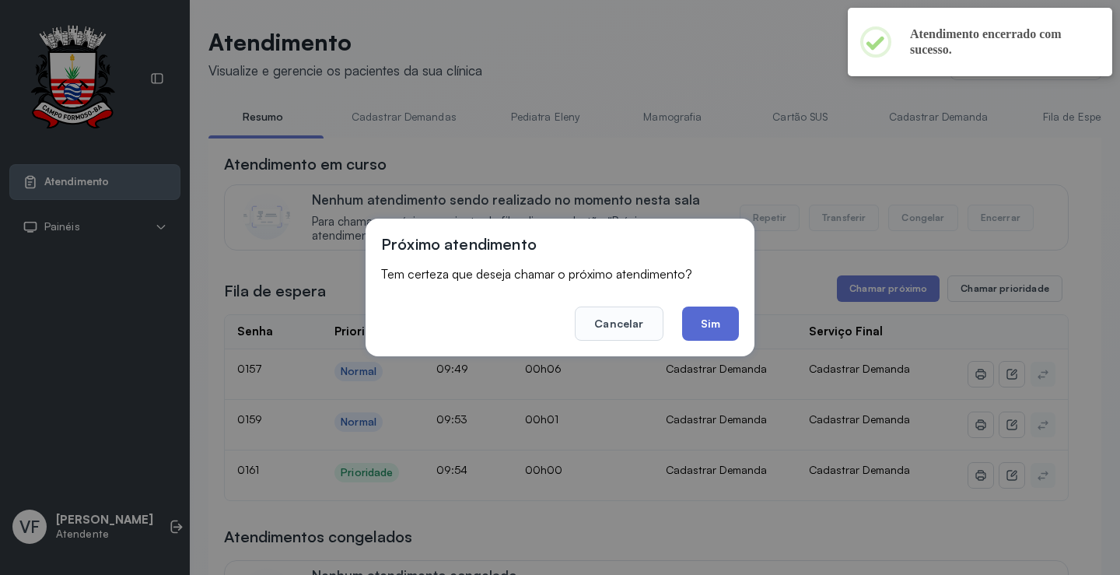
click at [701, 319] on button "Sim" at bounding box center [710, 323] width 57 height 34
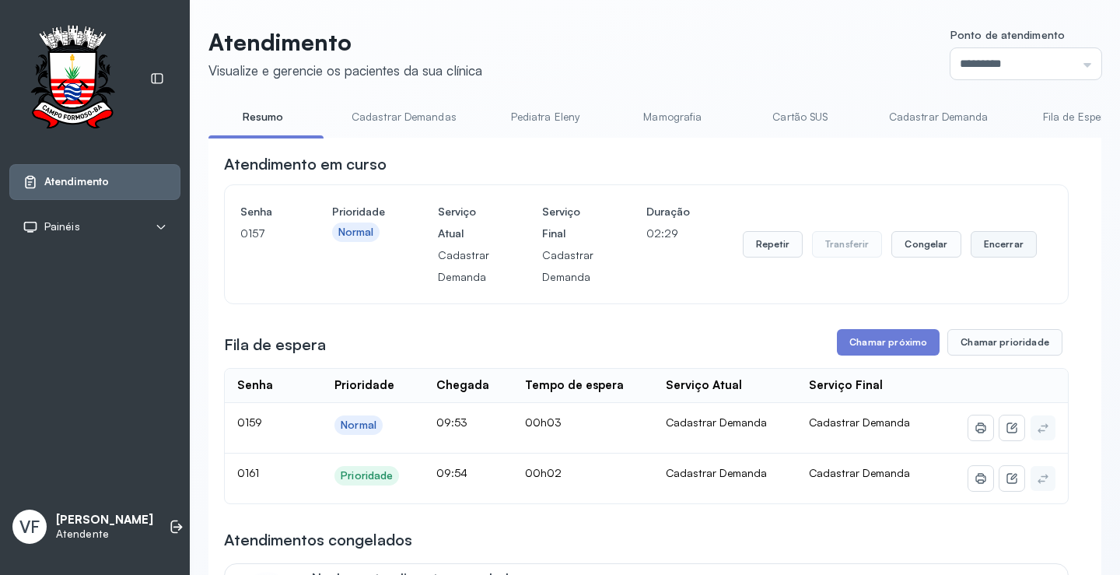
click at [989, 246] on button "Encerrar" at bounding box center [1004, 244] width 66 height 26
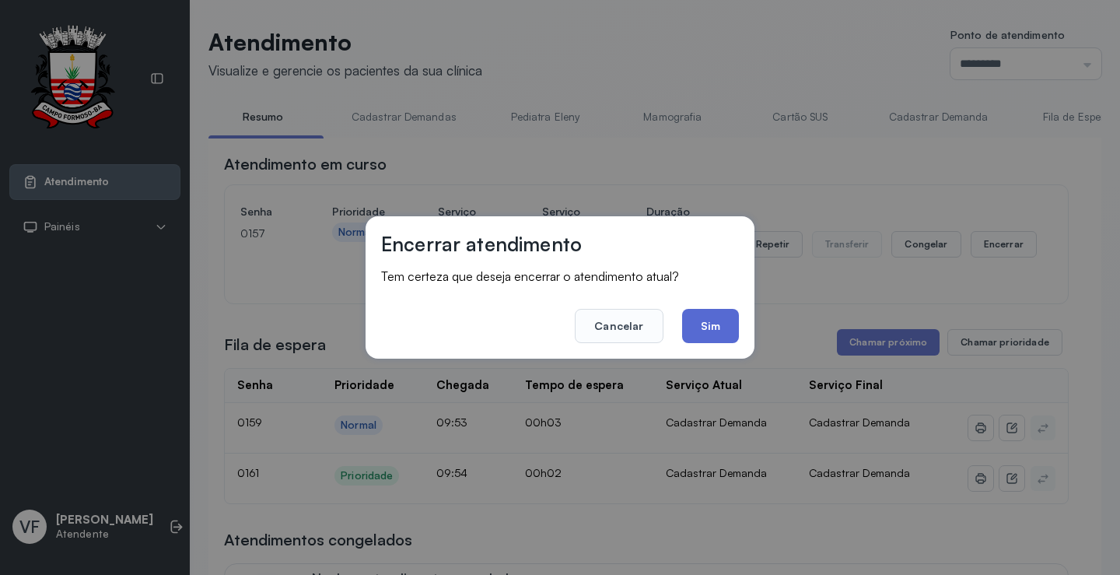
click at [709, 324] on button "Sim" at bounding box center [710, 326] width 57 height 34
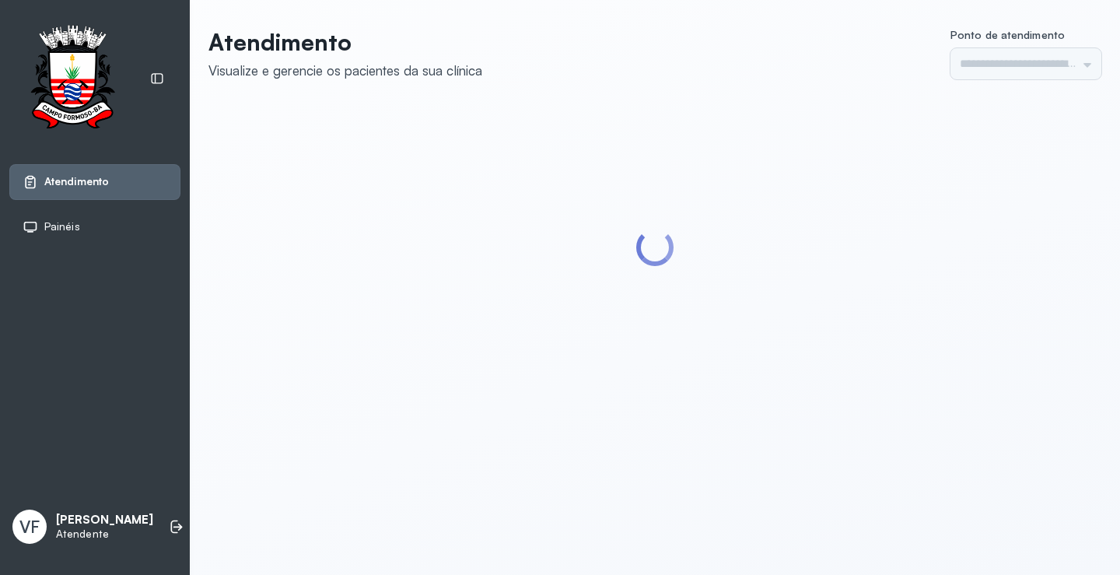
type input "*********"
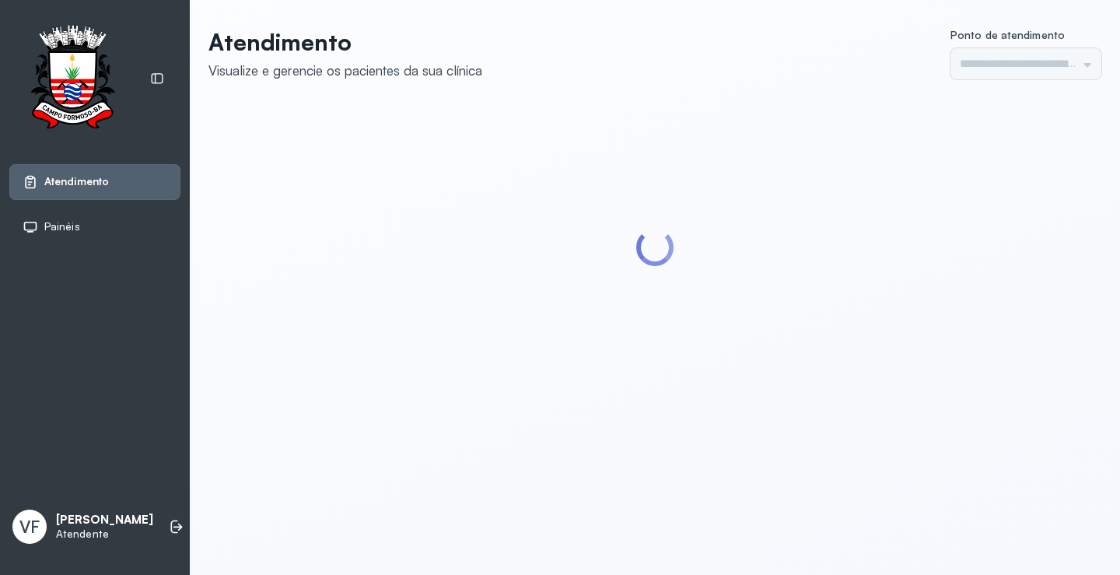
type input "*********"
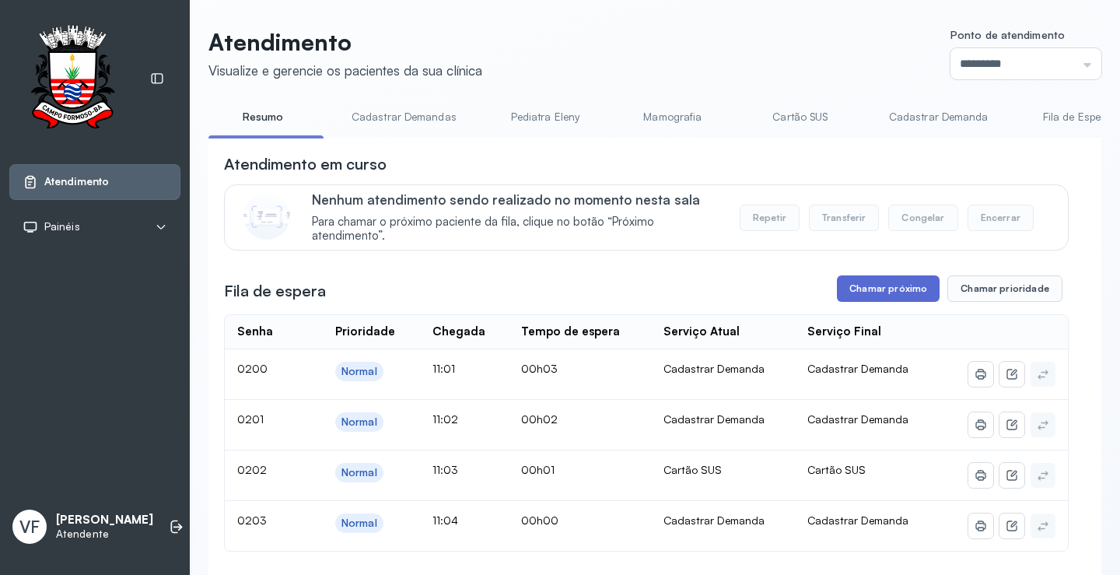
click at [854, 289] on button "Chamar próximo" at bounding box center [888, 288] width 103 height 26
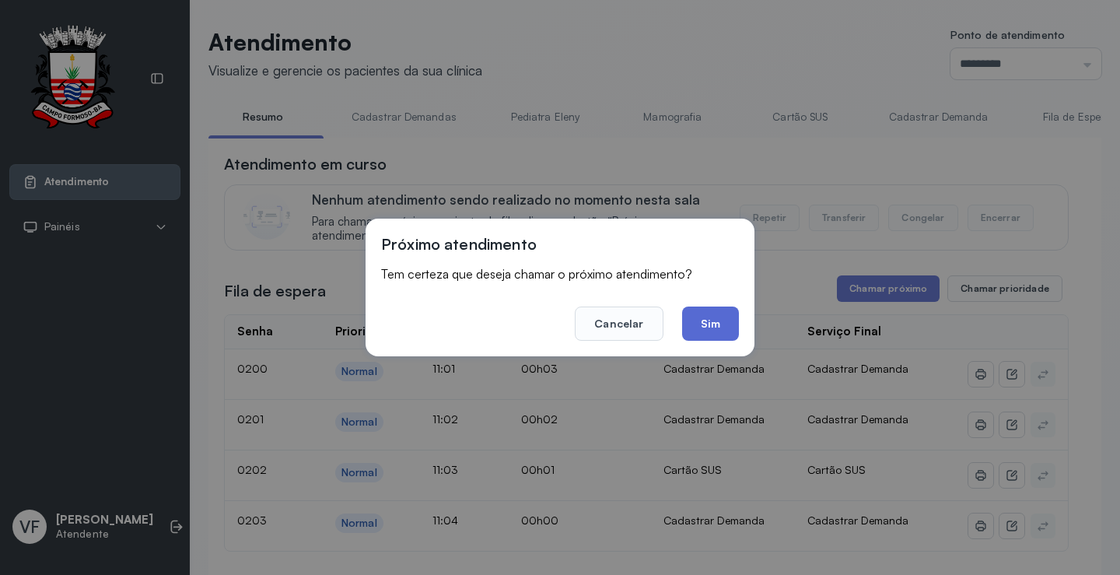
click at [719, 320] on button "Sim" at bounding box center [710, 323] width 57 height 34
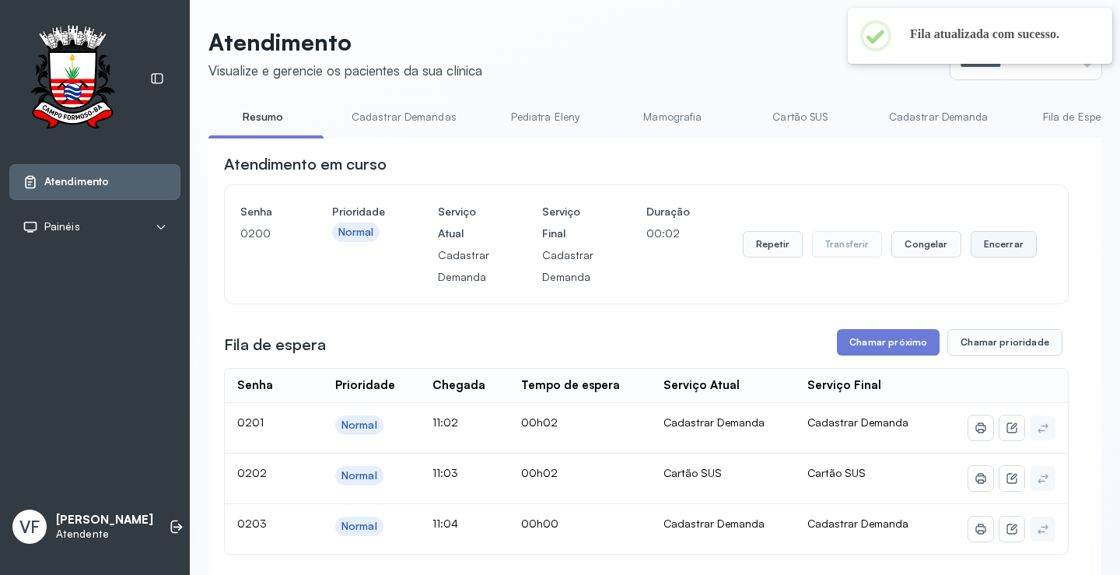
click at [1001, 244] on button "Encerrar" at bounding box center [1004, 244] width 66 height 26
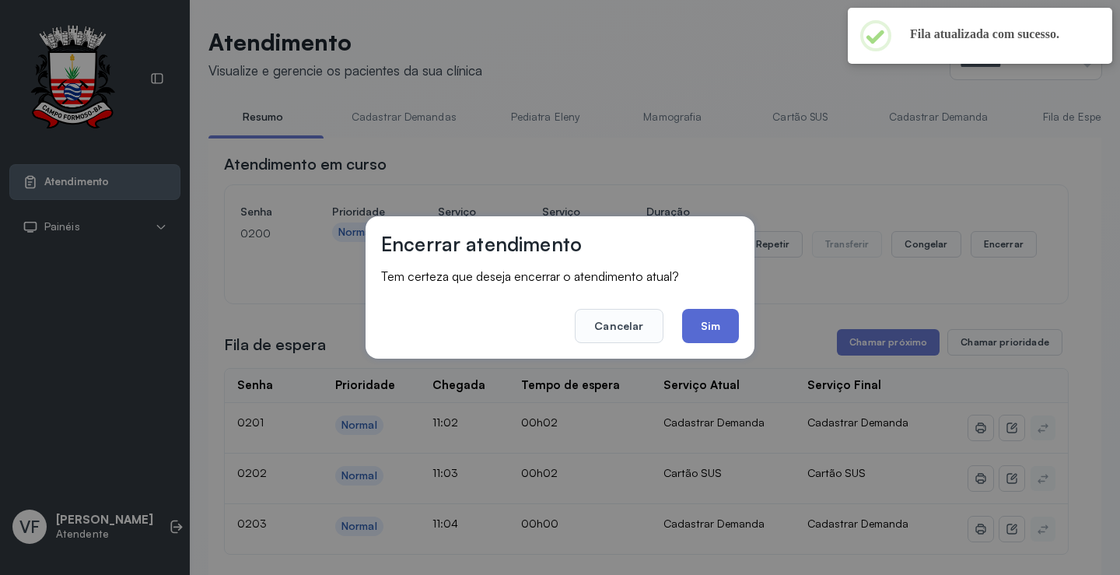
click at [715, 324] on button "Sim" at bounding box center [710, 326] width 57 height 34
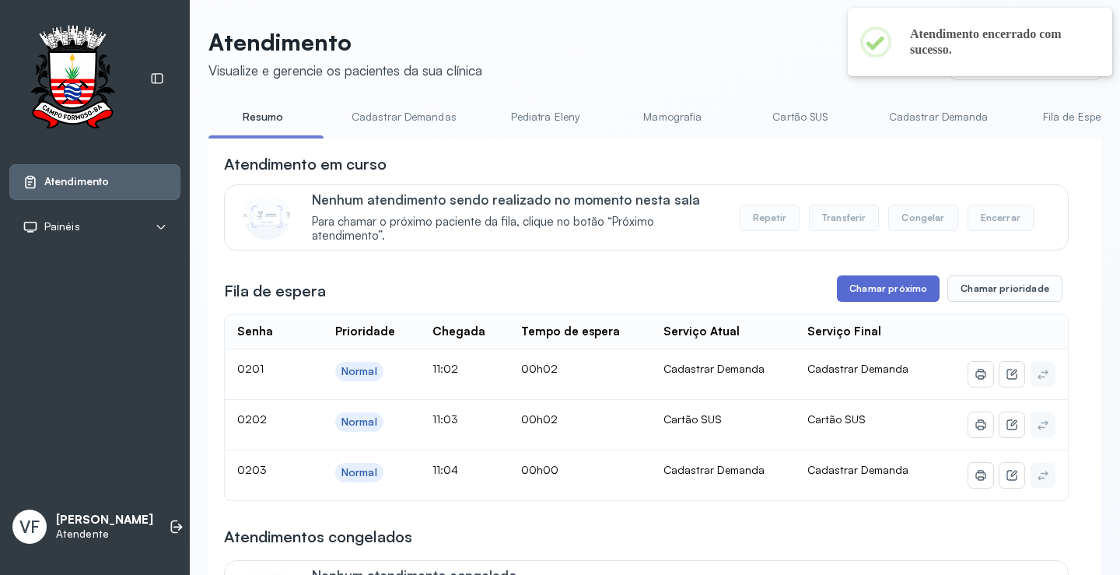
click at [881, 289] on button "Chamar próximo" at bounding box center [888, 288] width 103 height 26
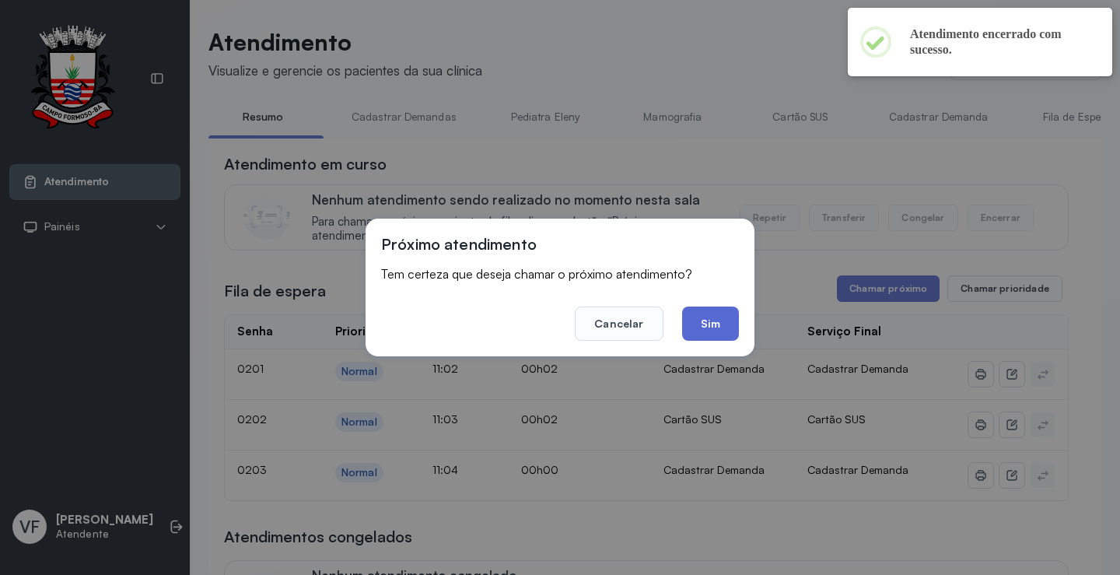
click at [712, 317] on button "Sim" at bounding box center [710, 323] width 57 height 34
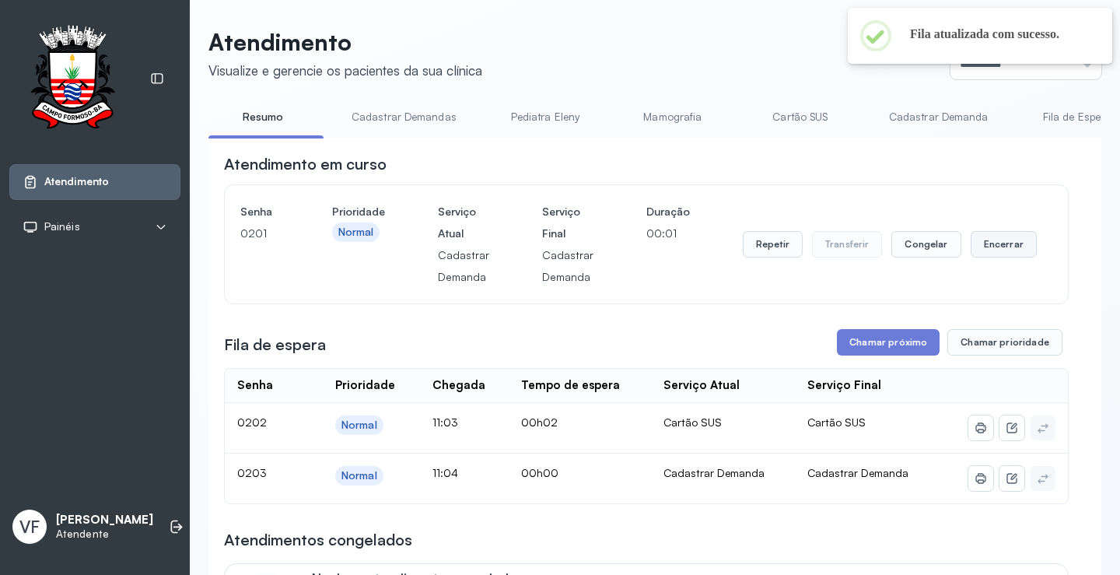
click at [976, 240] on button "Encerrar" at bounding box center [1004, 244] width 66 height 26
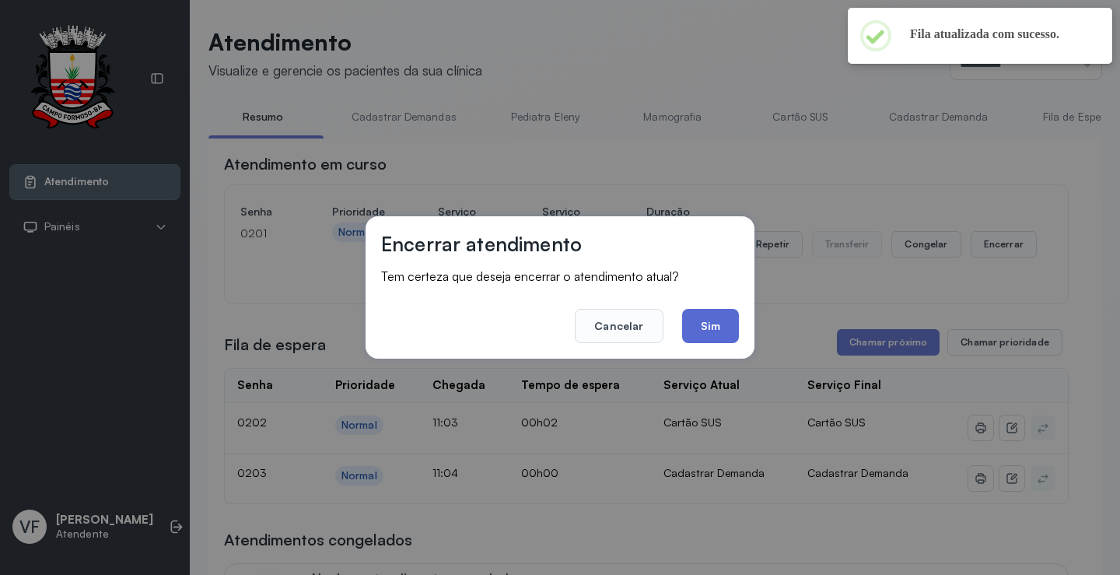
click at [706, 321] on button "Sim" at bounding box center [710, 326] width 57 height 34
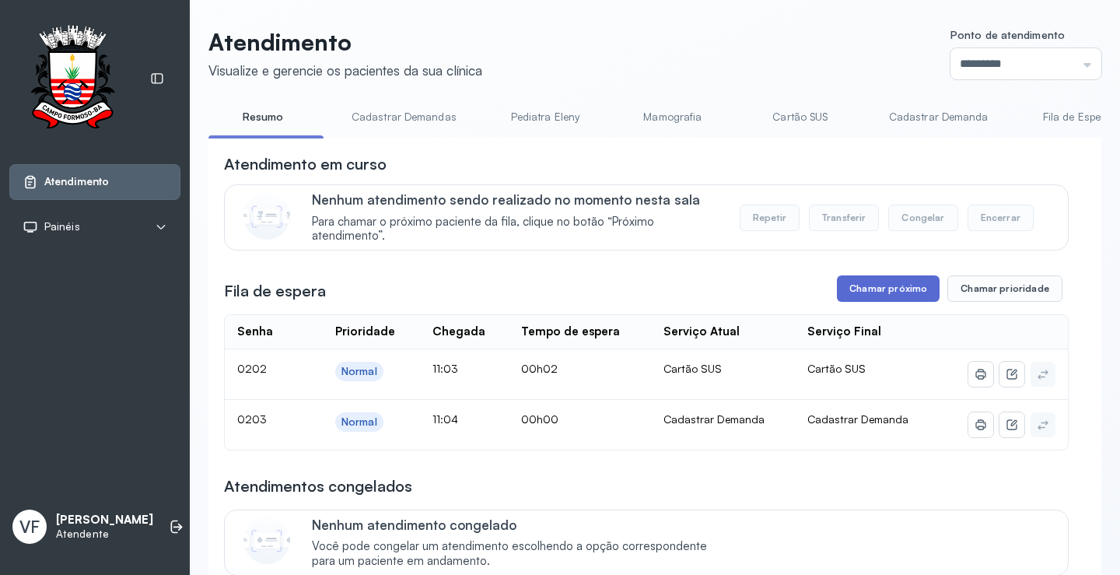
click at [876, 285] on button "Chamar próximo" at bounding box center [888, 288] width 103 height 26
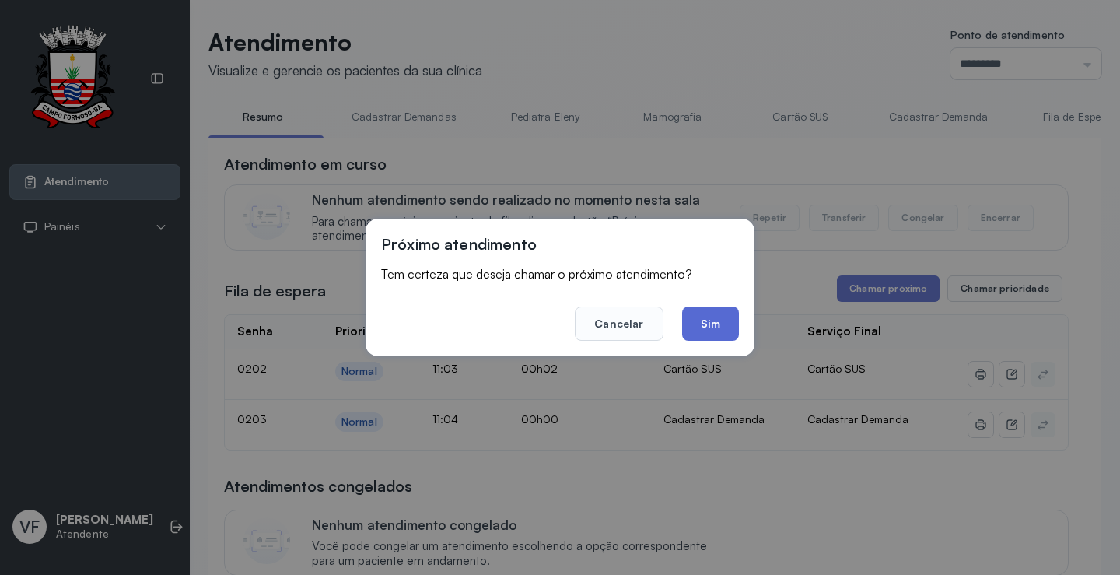
click at [690, 320] on button "Sim" at bounding box center [710, 323] width 57 height 34
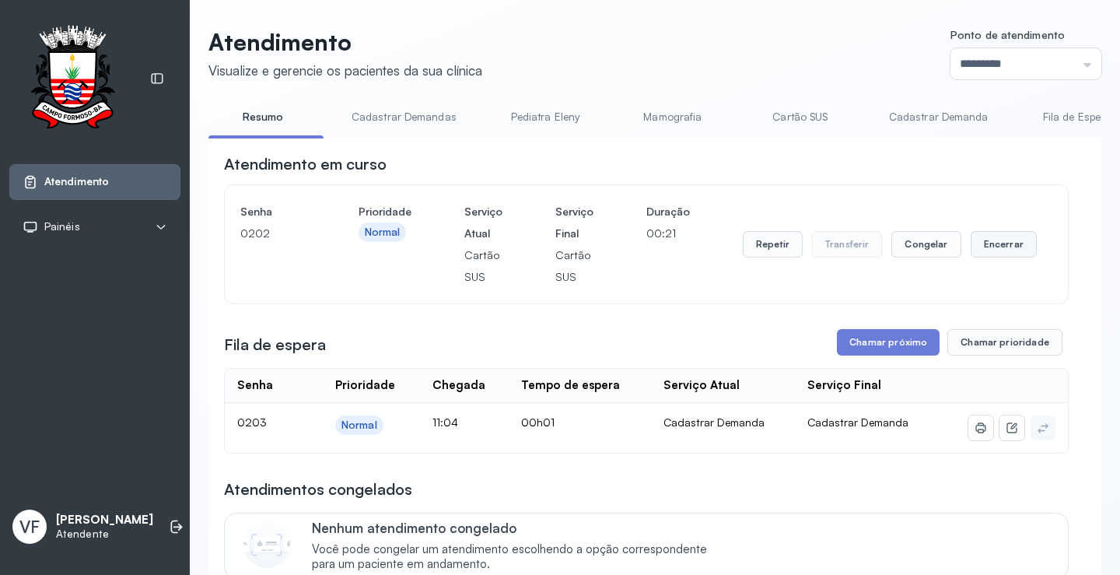
click at [985, 247] on button "Encerrar" at bounding box center [1004, 244] width 66 height 26
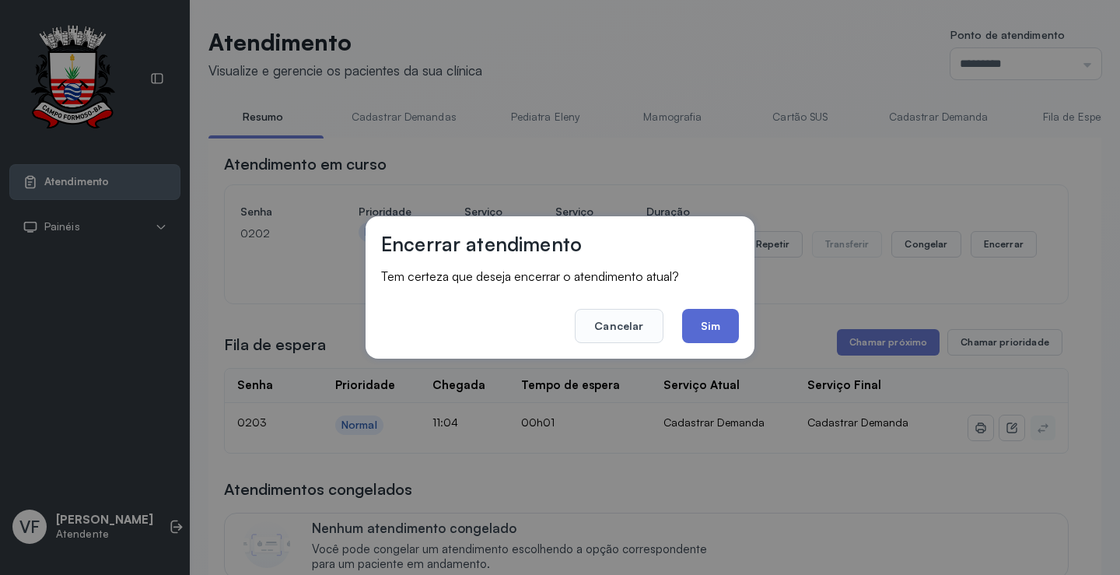
click at [712, 320] on button "Sim" at bounding box center [710, 326] width 57 height 34
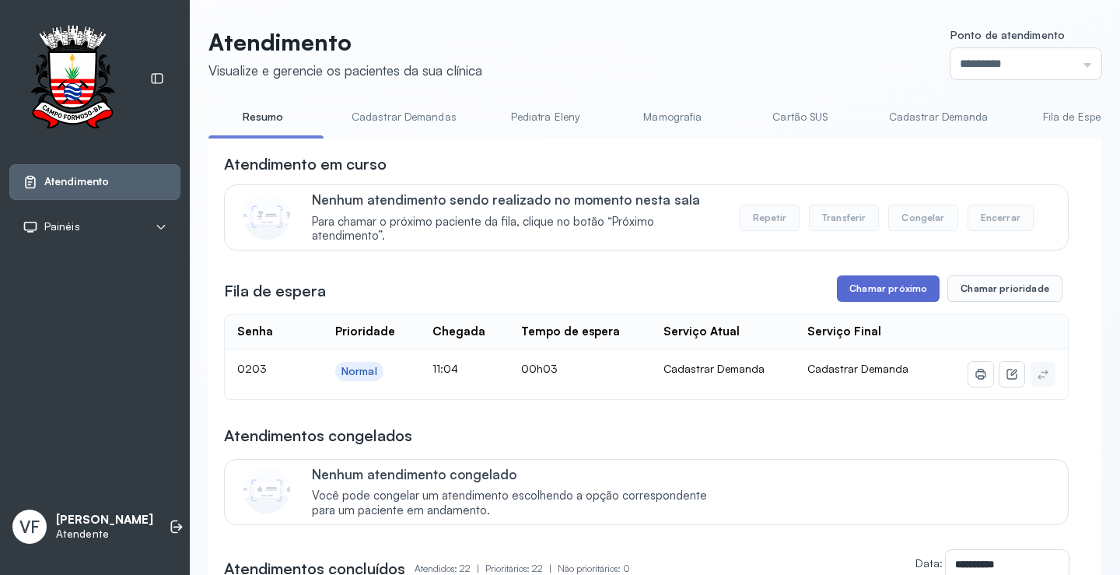
click at [870, 293] on button "Chamar próximo" at bounding box center [888, 288] width 103 height 26
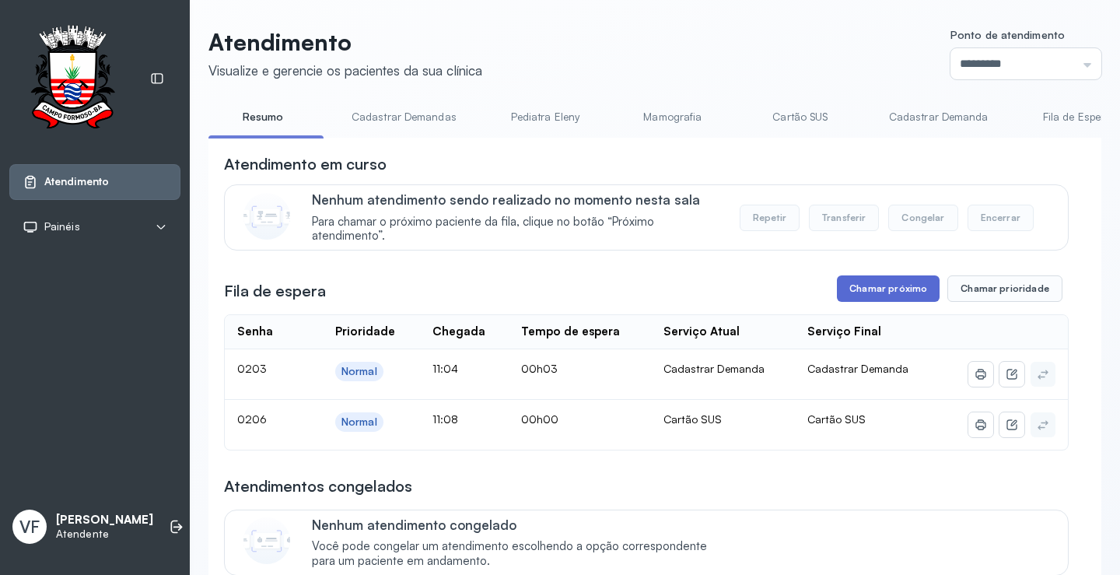
click at [871, 294] on button "Chamar próximo" at bounding box center [888, 288] width 103 height 26
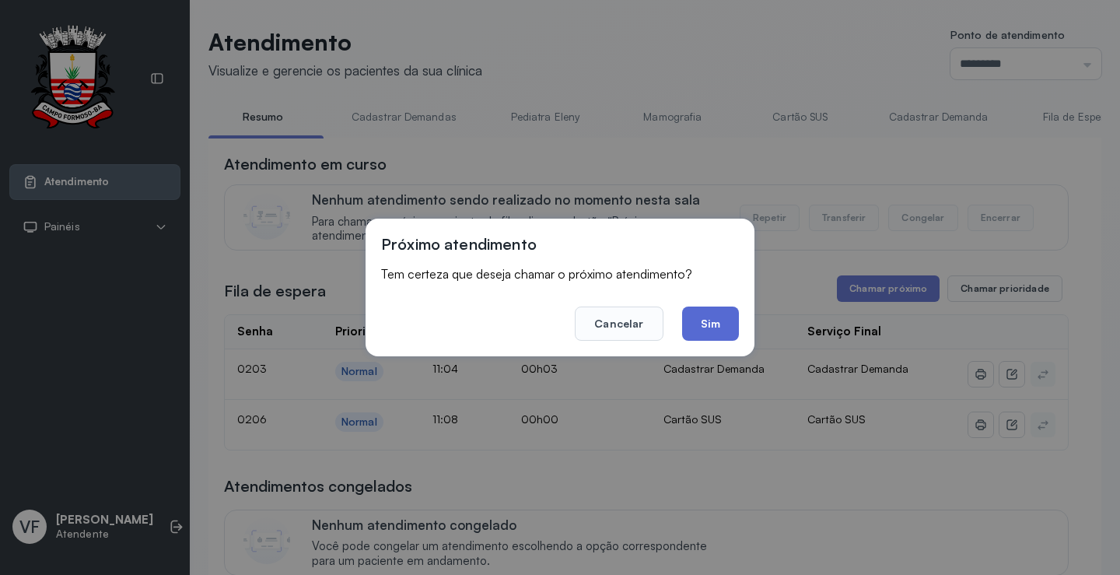
click at [712, 323] on button "Sim" at bounding box center [710, 323] width 57 height 34
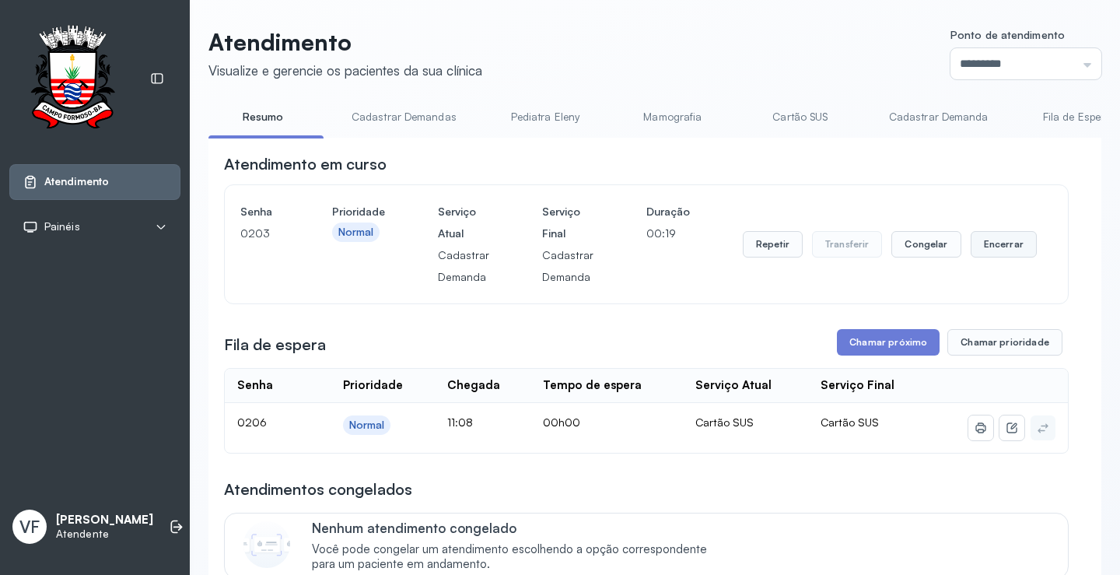
click at [1001, 241] on button "Encerrar" at bounding box center [1004, 244] width 66 height 26
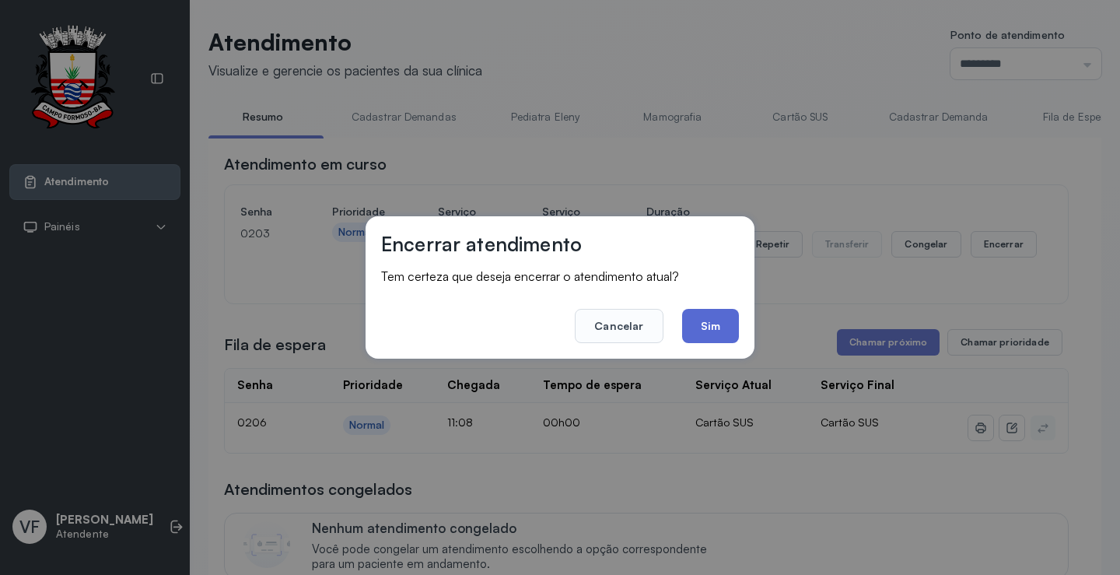
click at [711, 323] on button "Sim" at bounding box center [710, 326] width 57 height 34
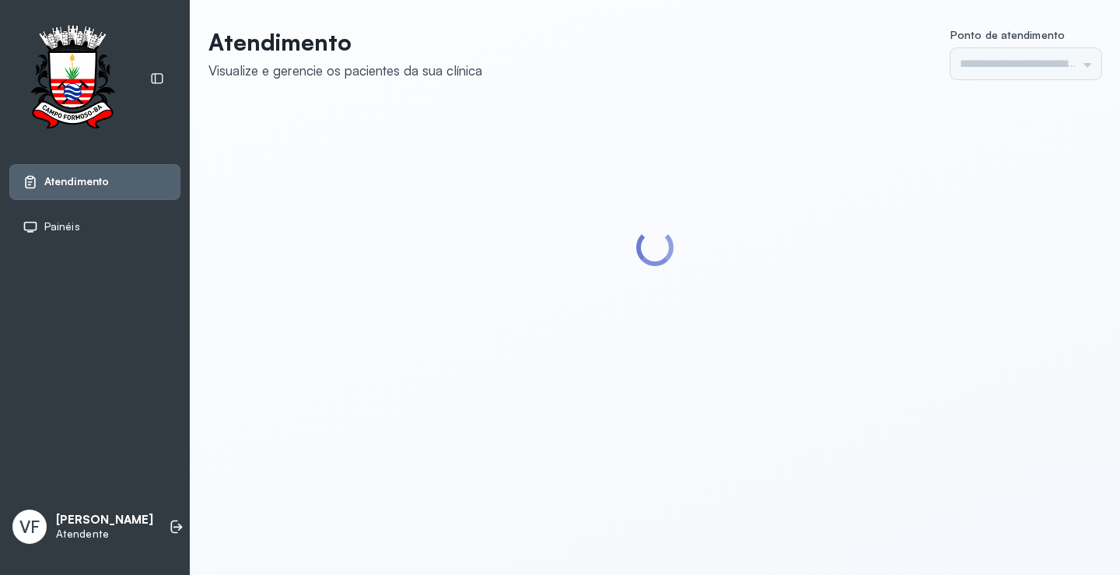
type input "*********"
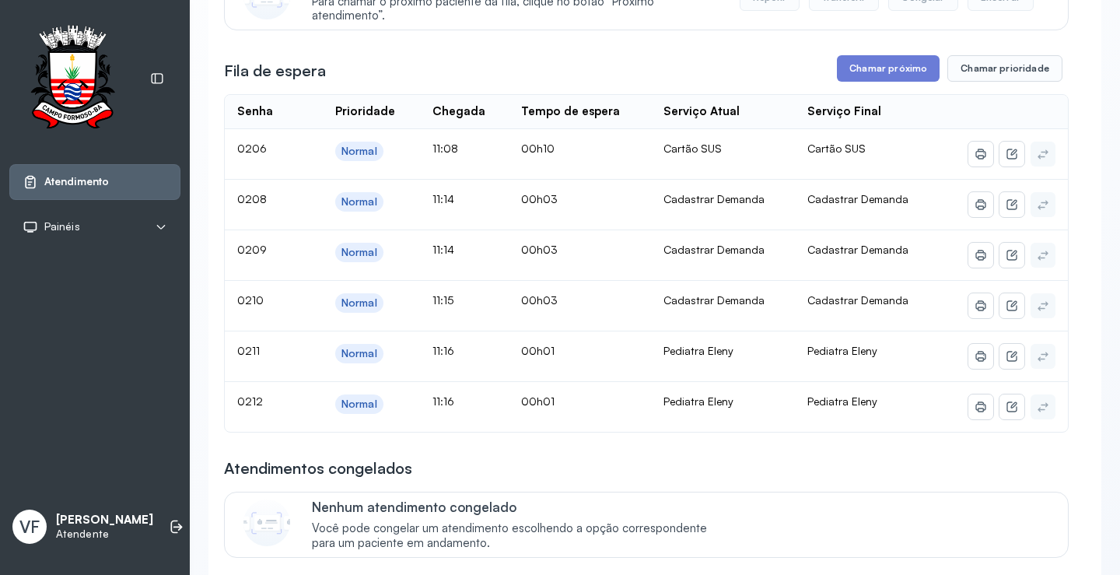
scroll to position [156, 0]
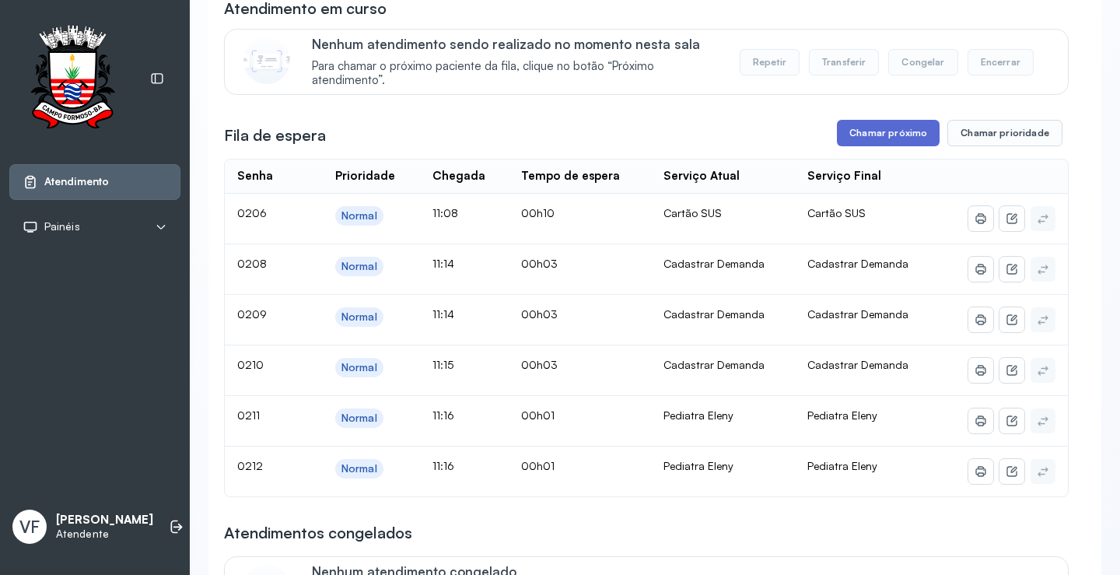
click at [879, 131] on button "Chamar próximo" at bounding box center [888, 133] width 103 height 26
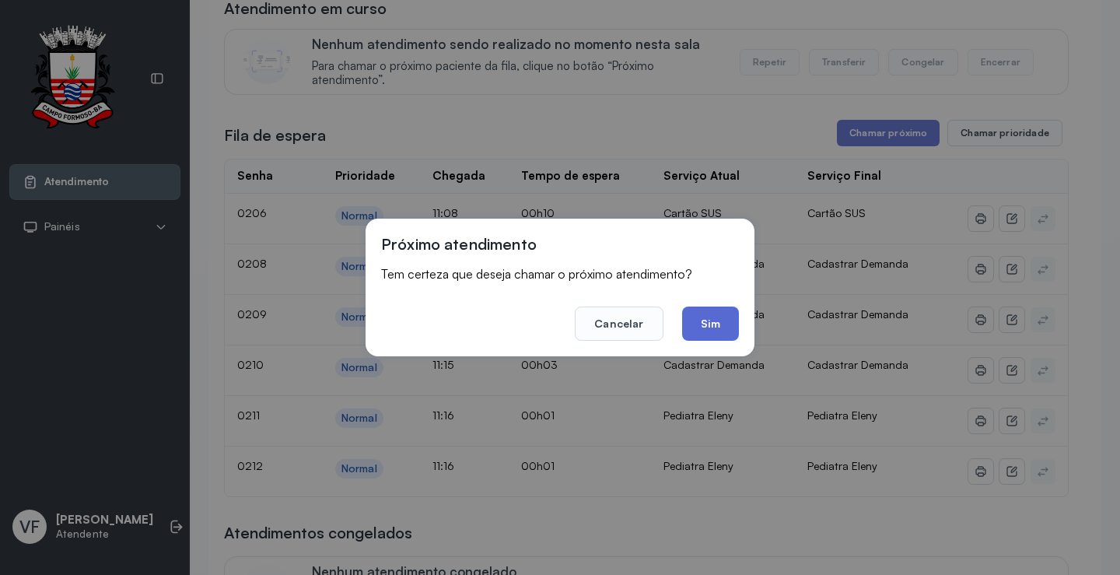
click at [701, 327] on button "Sim" at bounding box center [710, 323] width 57 height 34
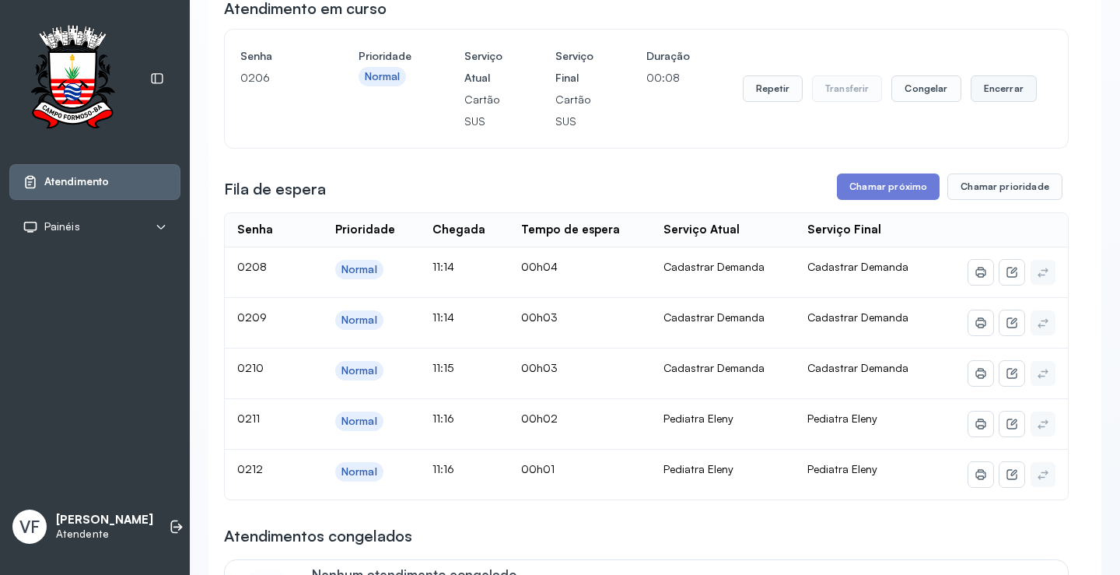
click at [989, 86] on button "Encerrar" at bounding box center [1004, 88] width 66 height 26
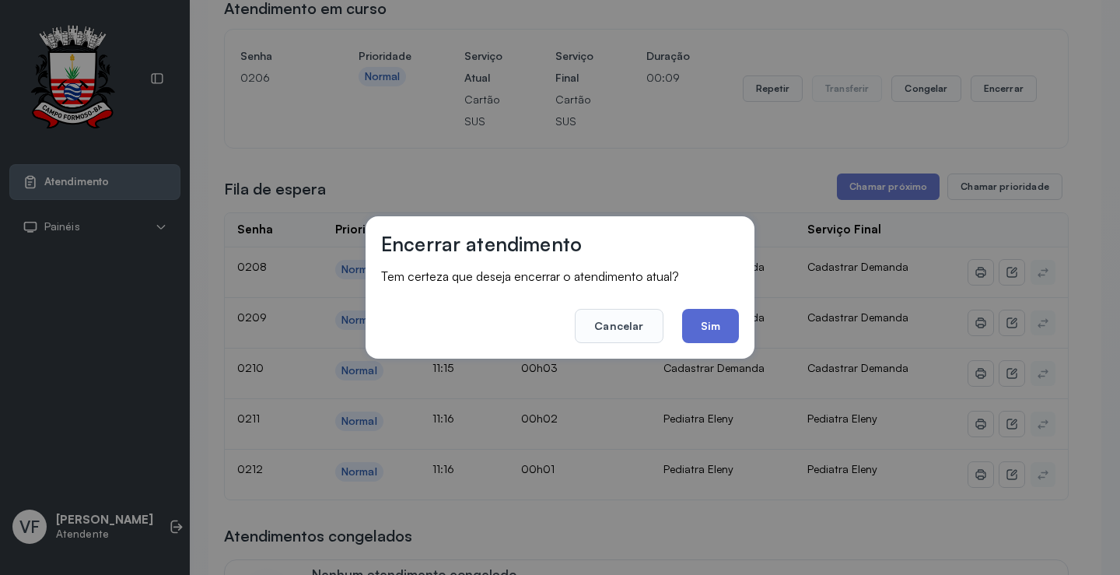
click at [713, 324] on button "Sim" at bounding box center [710, 326] width 57 height 34
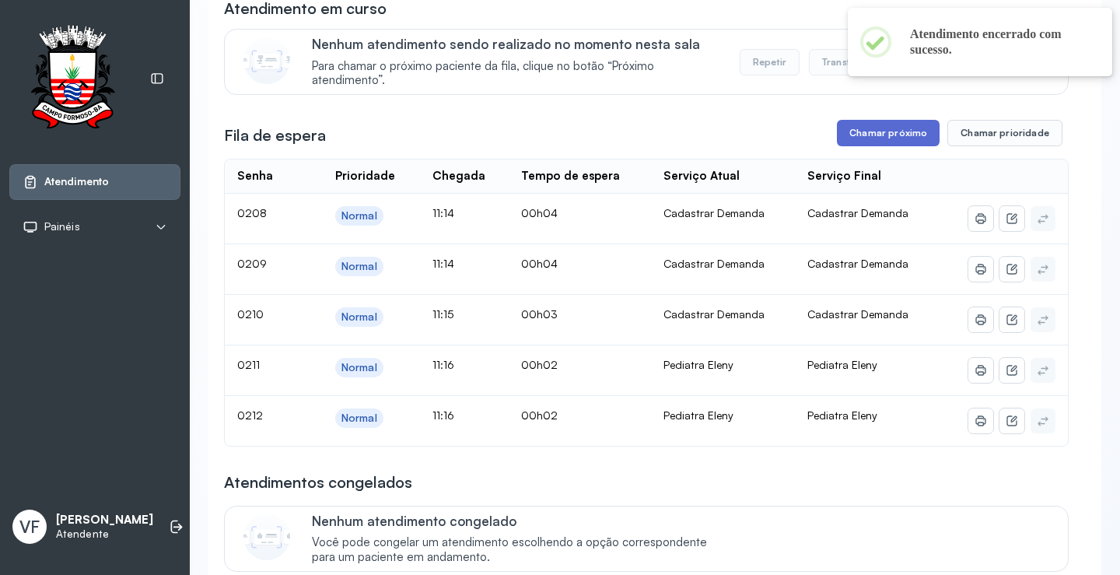
click at [874, 135] on button "Chamar próximo" at bounding box center [888, 133] width 103 height 26
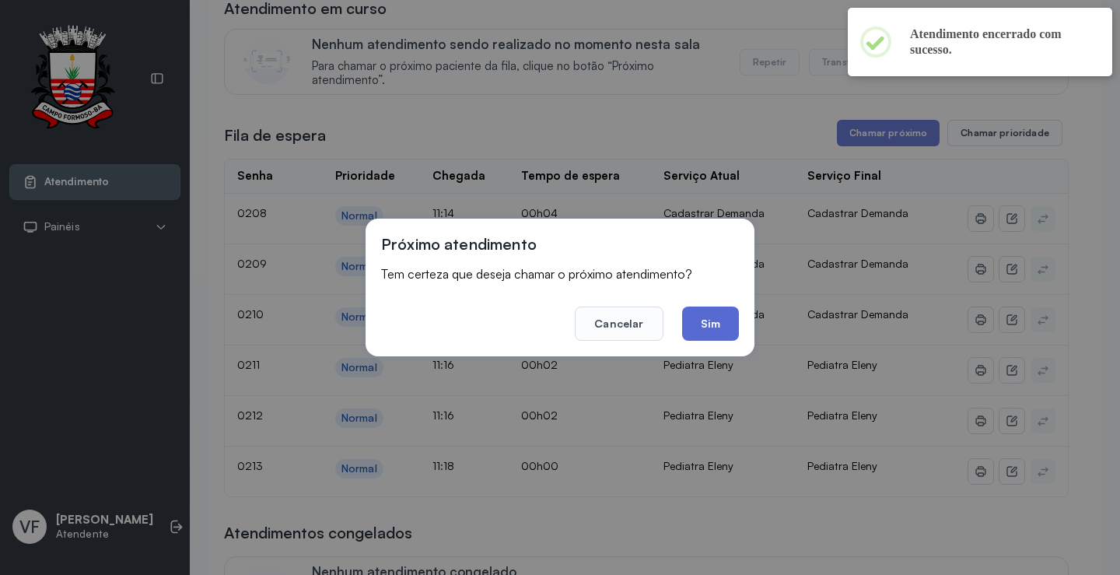
click at [717, 317] on button "Sim" at bounding box center [710, 323] width 57 height 34
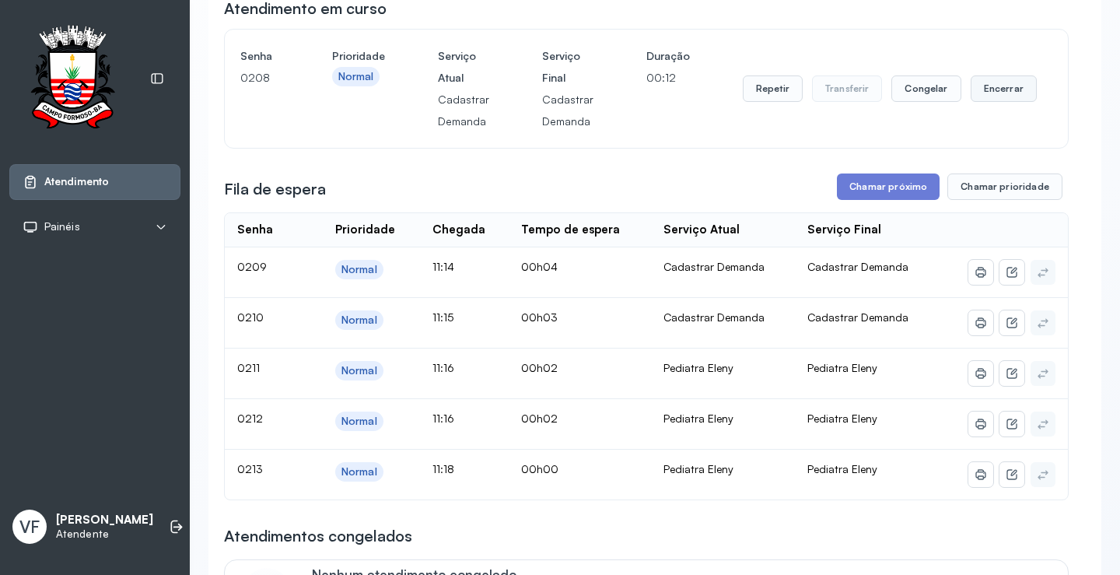
click at [989, 86] on button "Encerrar" at bounding box center [1004, 88] width 66 height 26
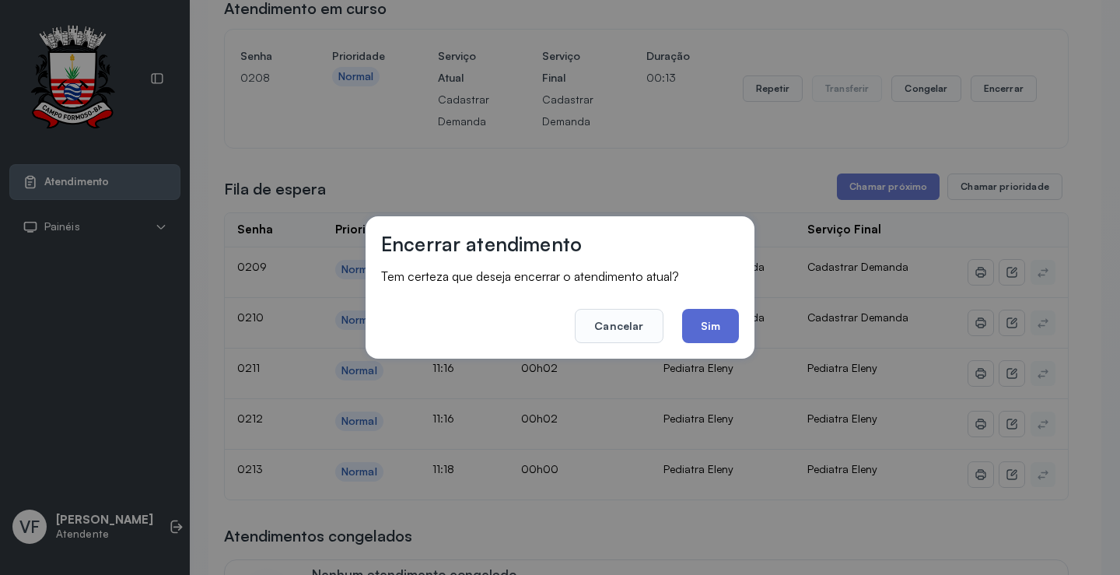
click at [711, 324] on button "Sim" at bounding box center [710, 326] width 57 height 34
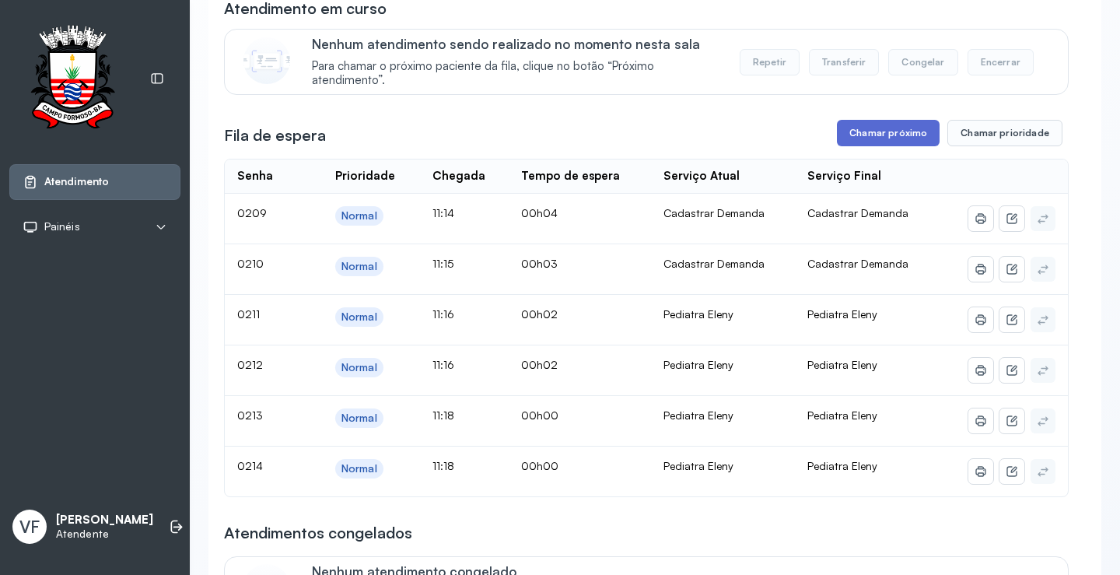
click at [870, 135] on button "Chamar próximo" at bounding box center [888, 133] width 103 height 26
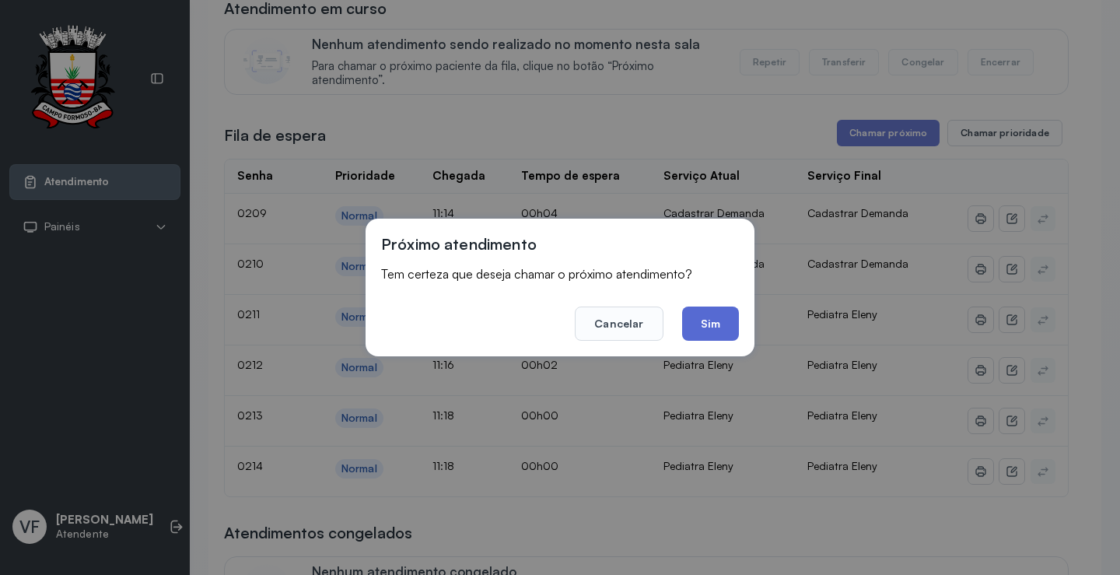
click at [705, 321] on button "Sim" at bounding box center [710, 323] width 57 height 34
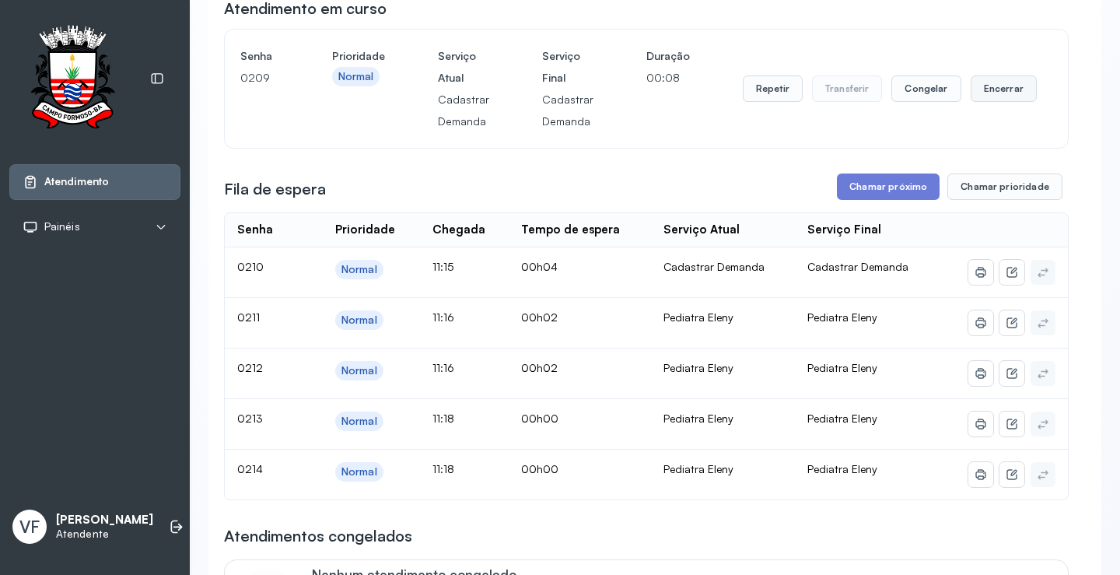
click at [1000, 93] on button "Encerrar" at bounding box center [1004, 88] width 66 height 26
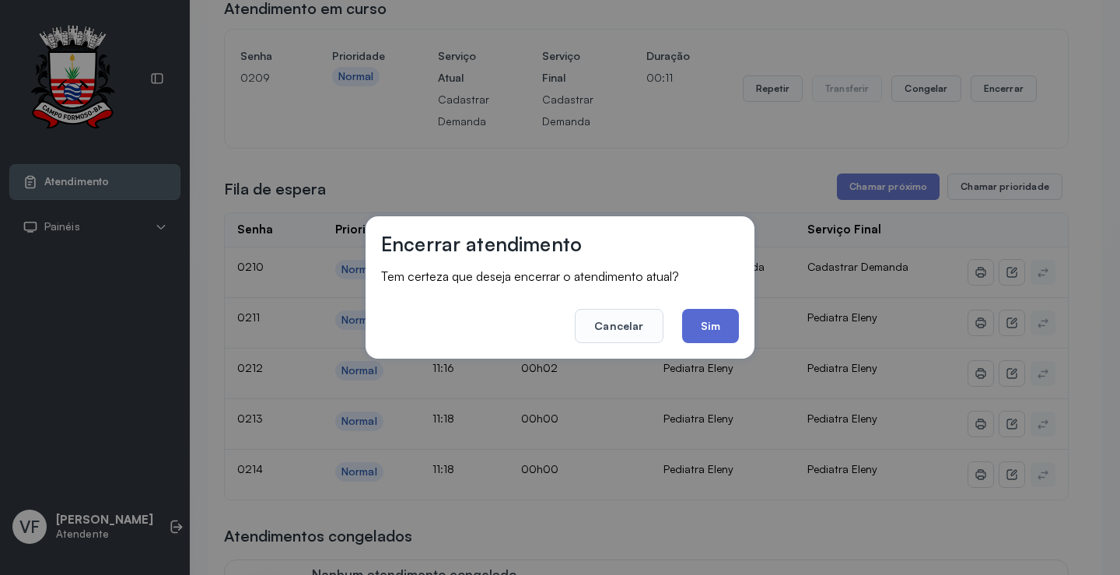
click at [704, 321] on button "Sim" at bounding box center [710, 326] width 57 height 34
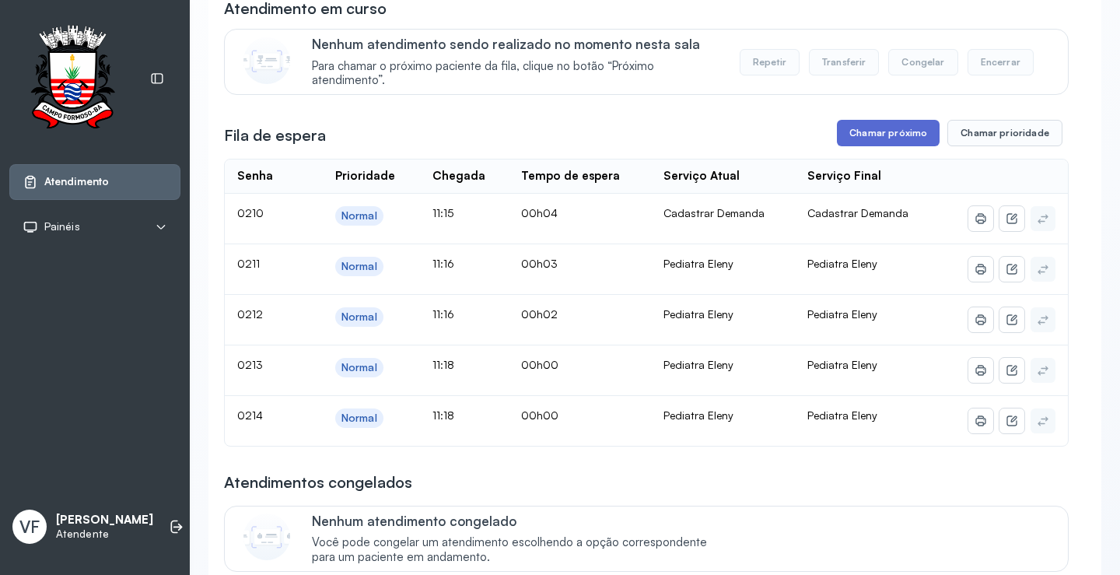
click at [860, 136] on button "Chamar próximo" at bounding box center [888, 133] width 103 height 26
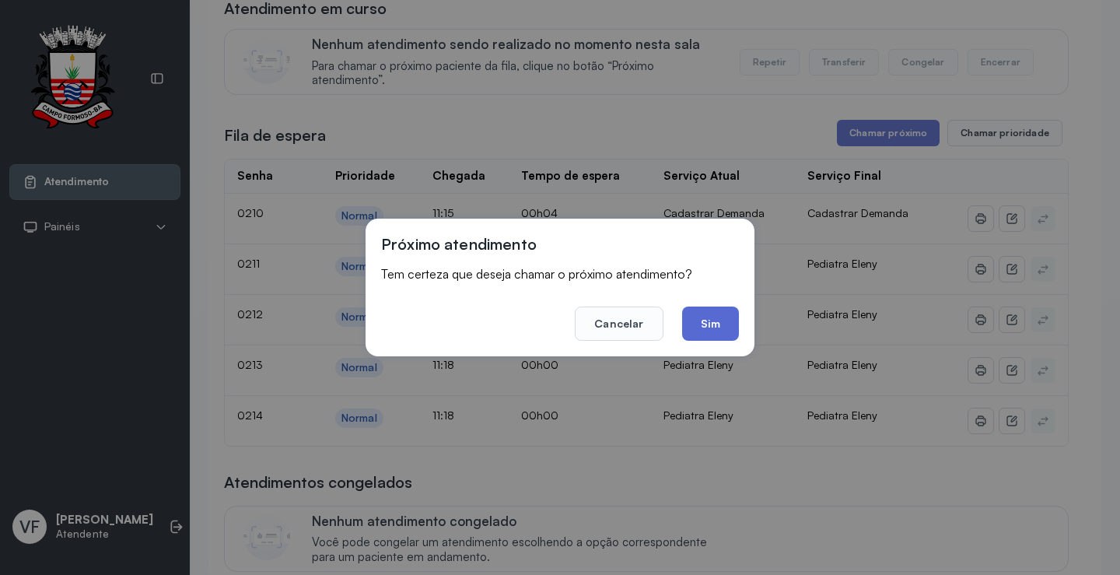
click at [720, 320] on button "Sim" at bounding box center [710, 323] width 57 height 34
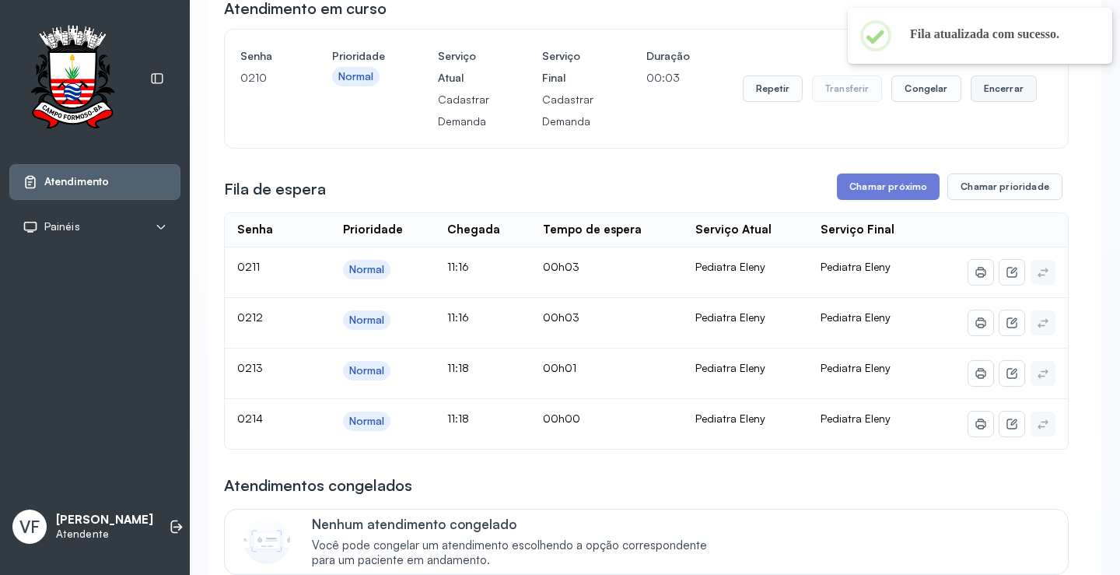
click at [988, 86] on button "Encerrar" at bounding box center [1004, 88] width 66 height 26
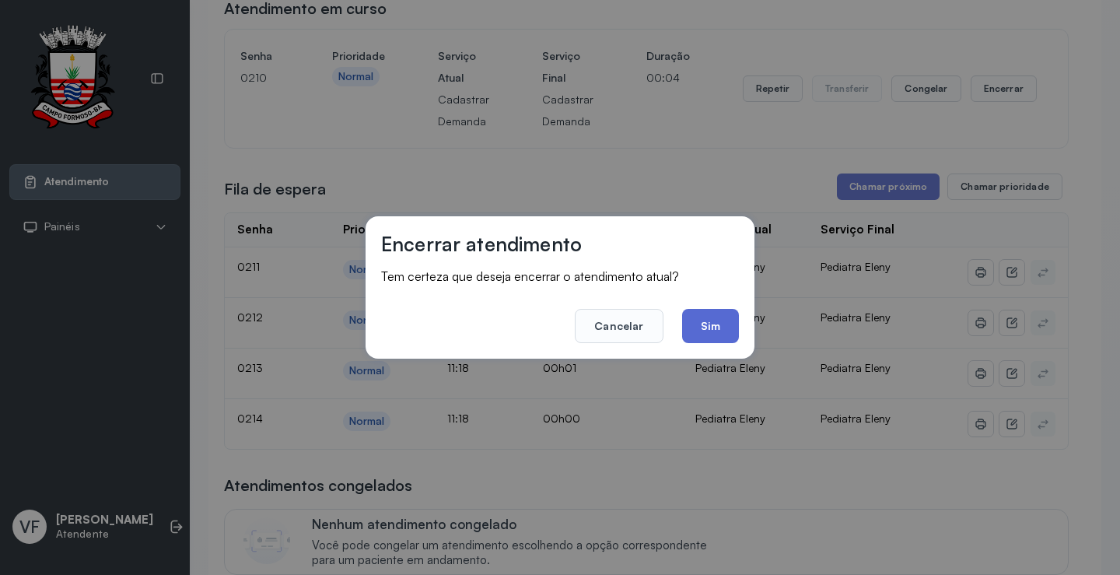
click at [710, 324] on button "Sim" at bounding box center [710, 326] width 57 height 34
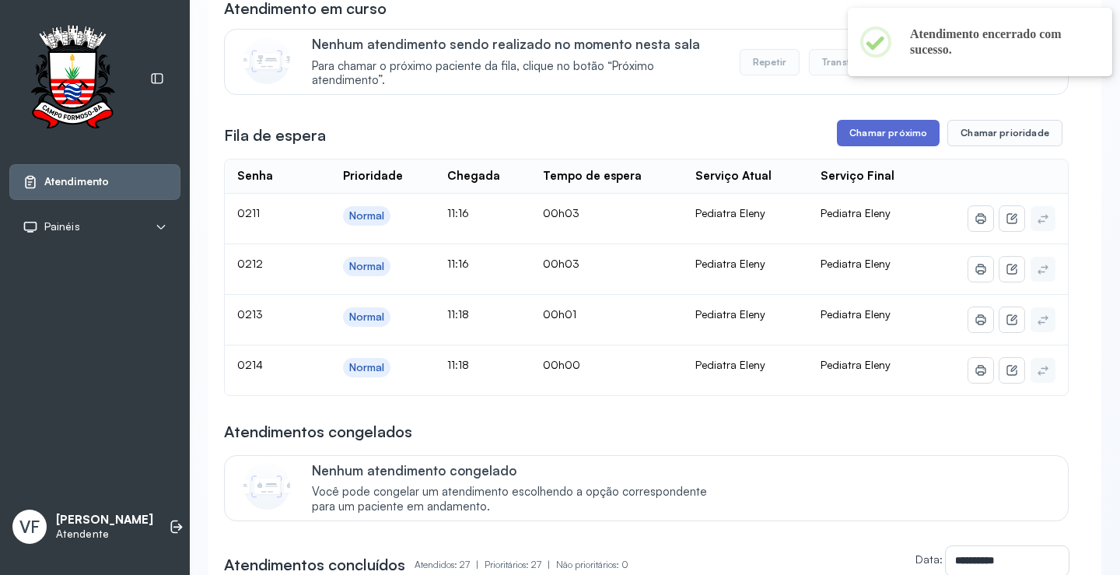
click at [884, 135] on button "Chamar próximo" at bounding box center [888, 133] width 103 height 26
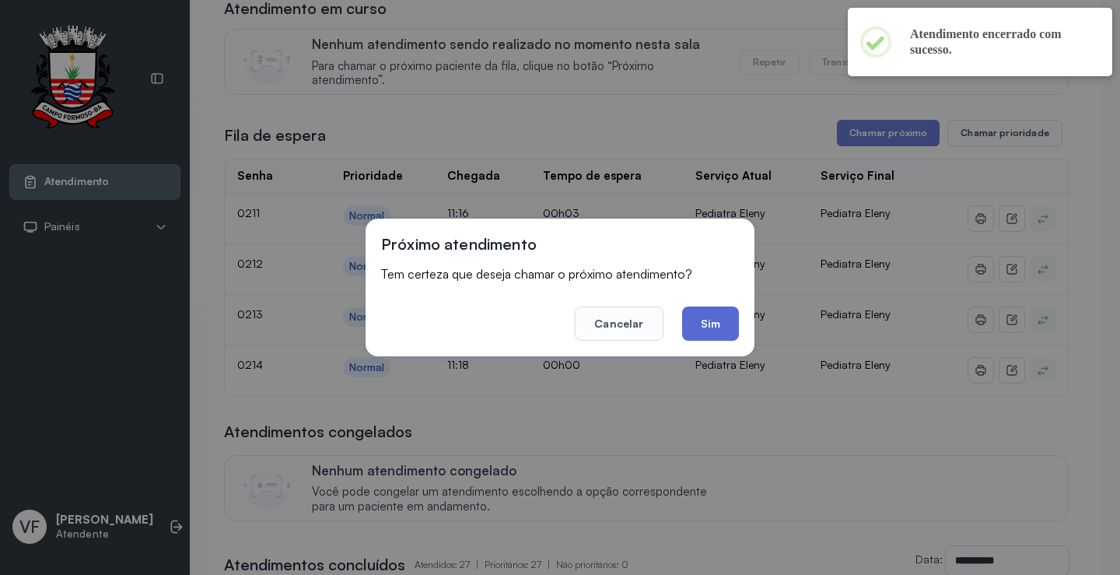
click at [722, 317] on button "Sim" at bounding box center [710, 323] width 57 height 34
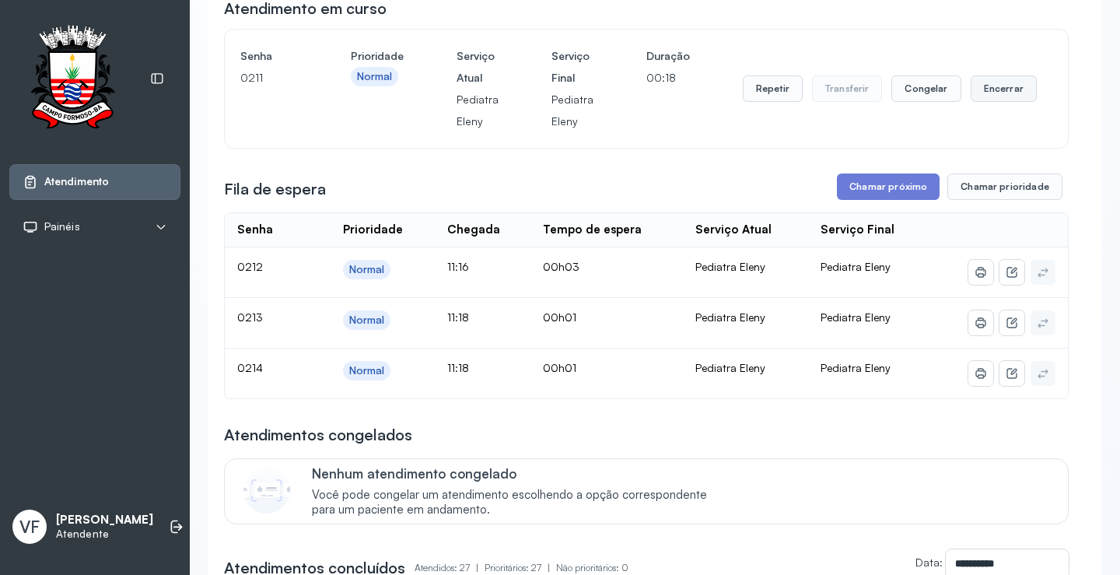
click at [996, 90] on button "Encerrar" at bounding box center [1004, 88] width 66 height 26
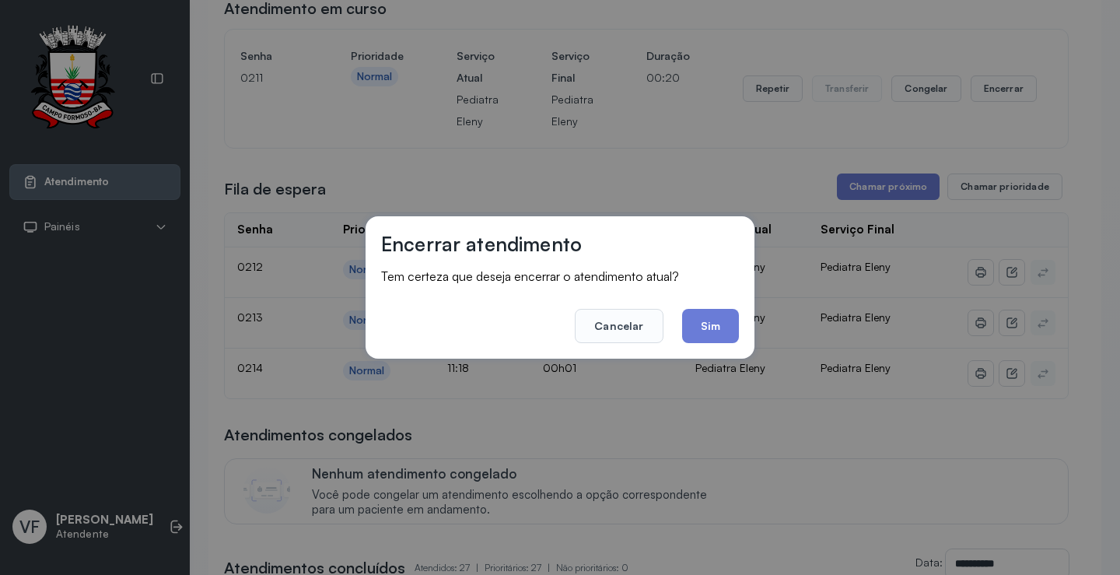
click at [748, 310] on div "Encerrar atendimento Tem certeza que deseja encerrar o atendimento atual? Cance…" at bounding box center [560, 287] width 389 height 142
click at [699, 331] on button "Sim" at bounding box center [710, 326] width 57 height 34
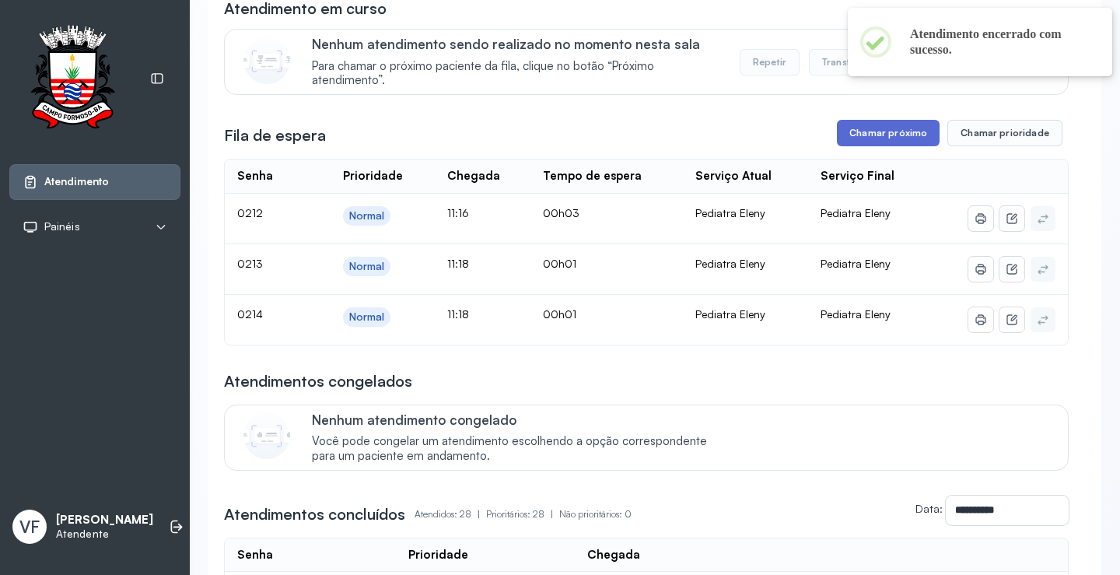
click at [891, 126] on button "Chamar próximo" at bounding box center [888, 133] width 103 height 26
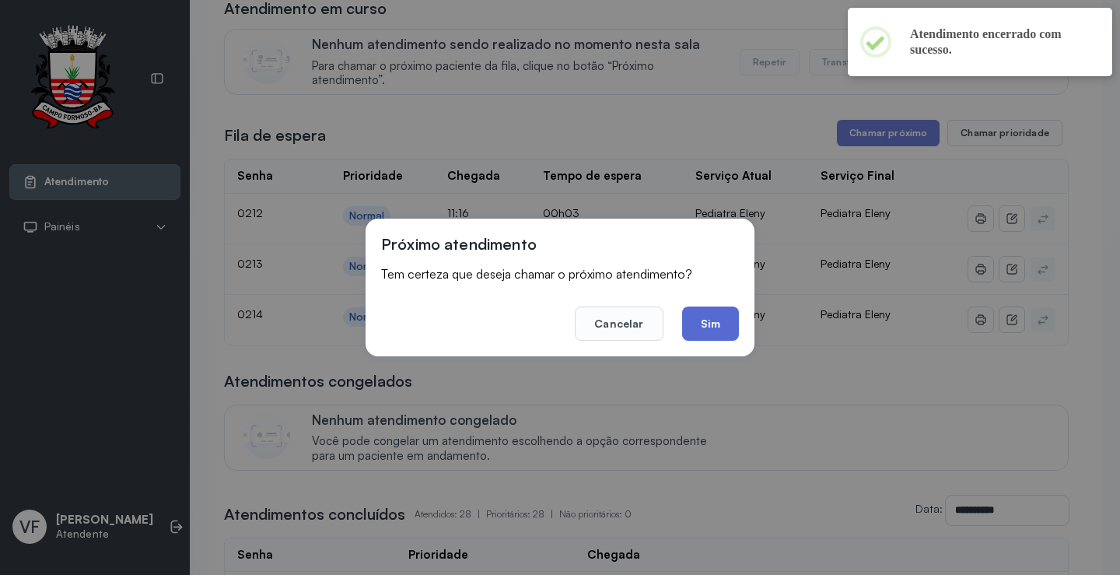
click at [720, 321] on button "Sim" at bounding box center [710, 323] width 57 height 34
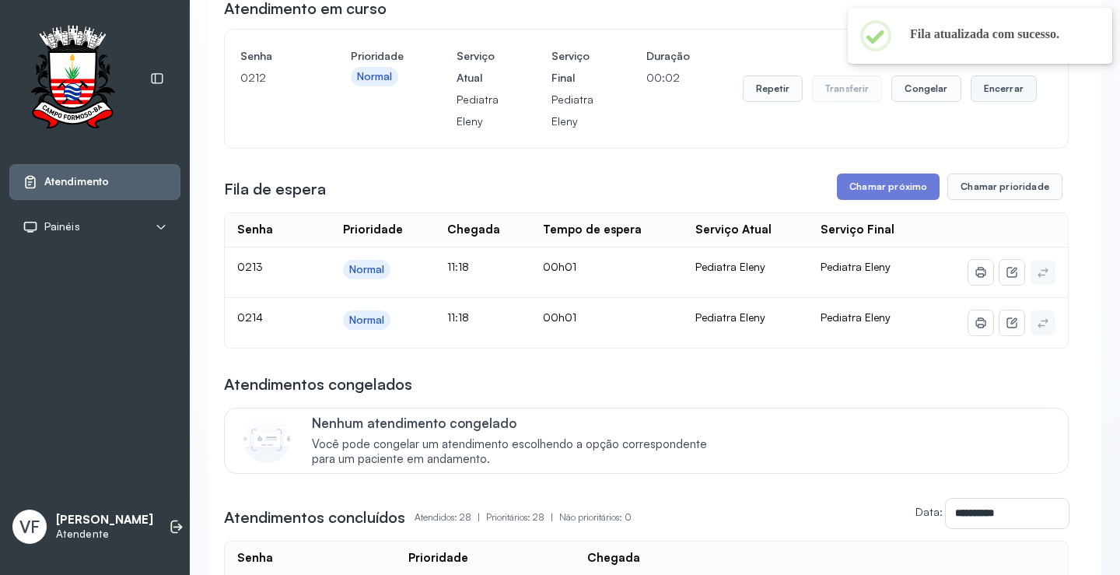
click at [1003, 87] on button "Encerrar" at bounding box center [1004, 88] width 66 height 26
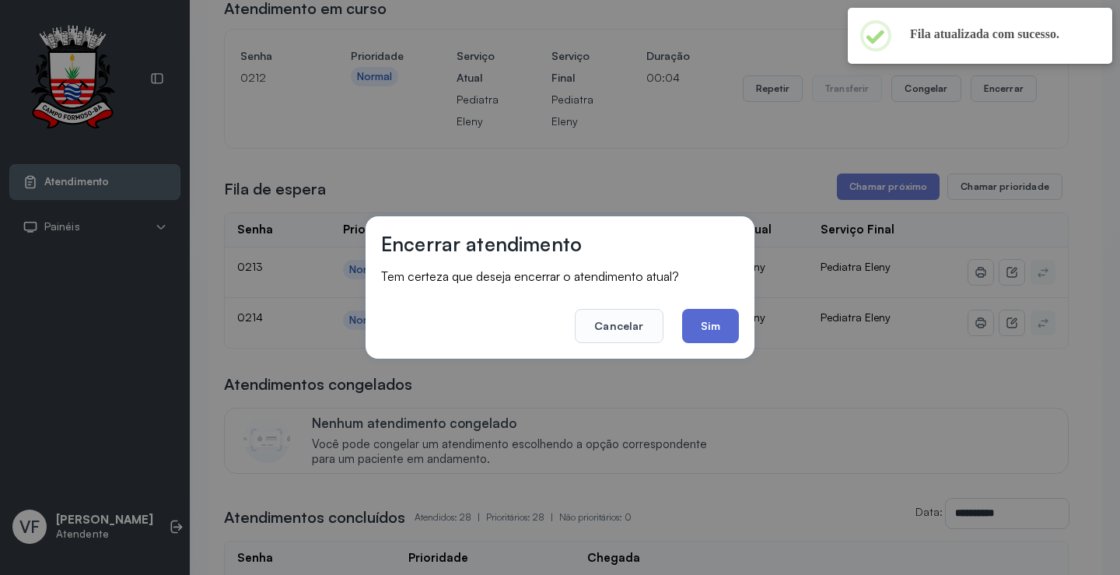
click at [713, 320] on button "Sim" at bounding box center [710, 326] width 57 height 34
